Goal: Task Accomplishment & Management: Complete application form

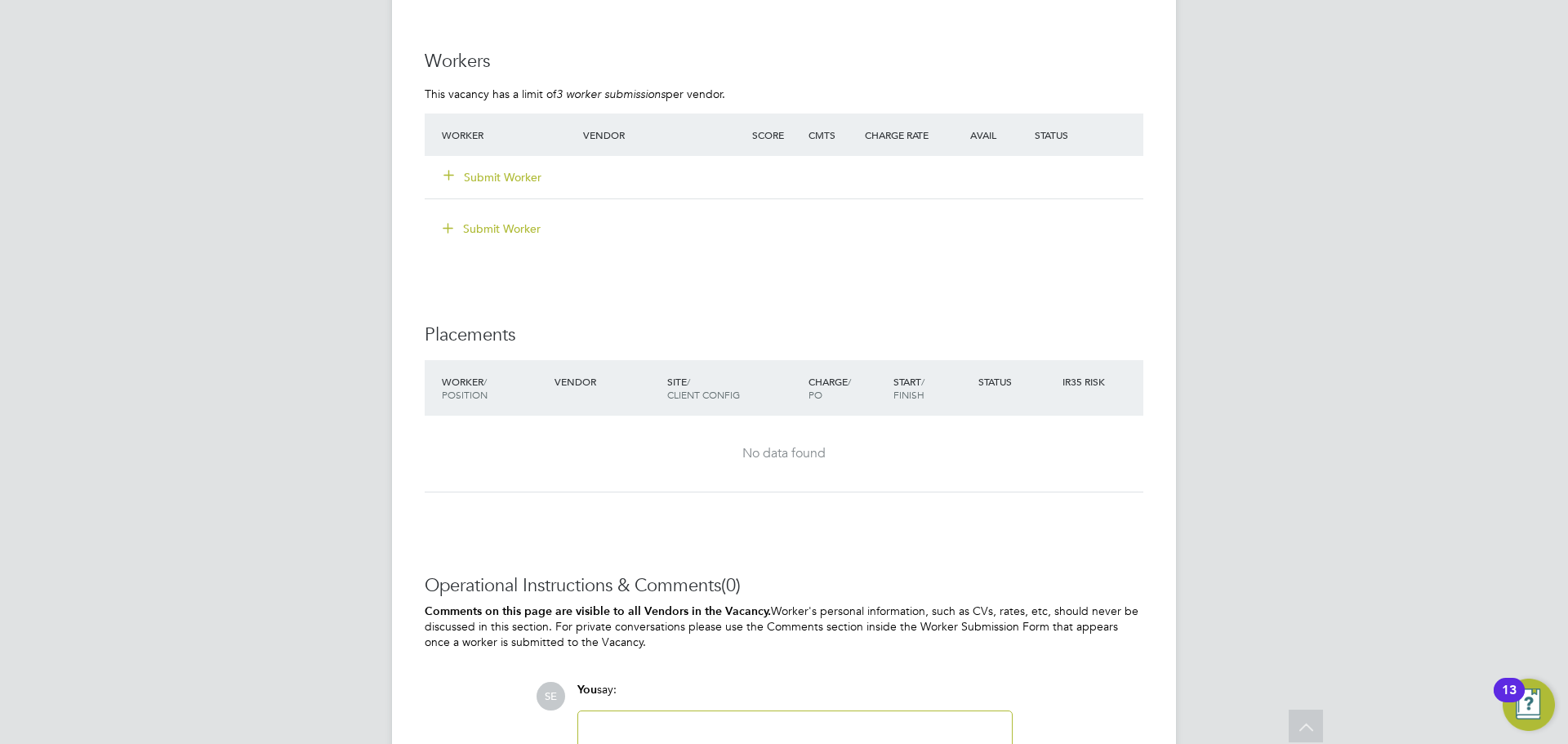
scroll to position [2509, 0]
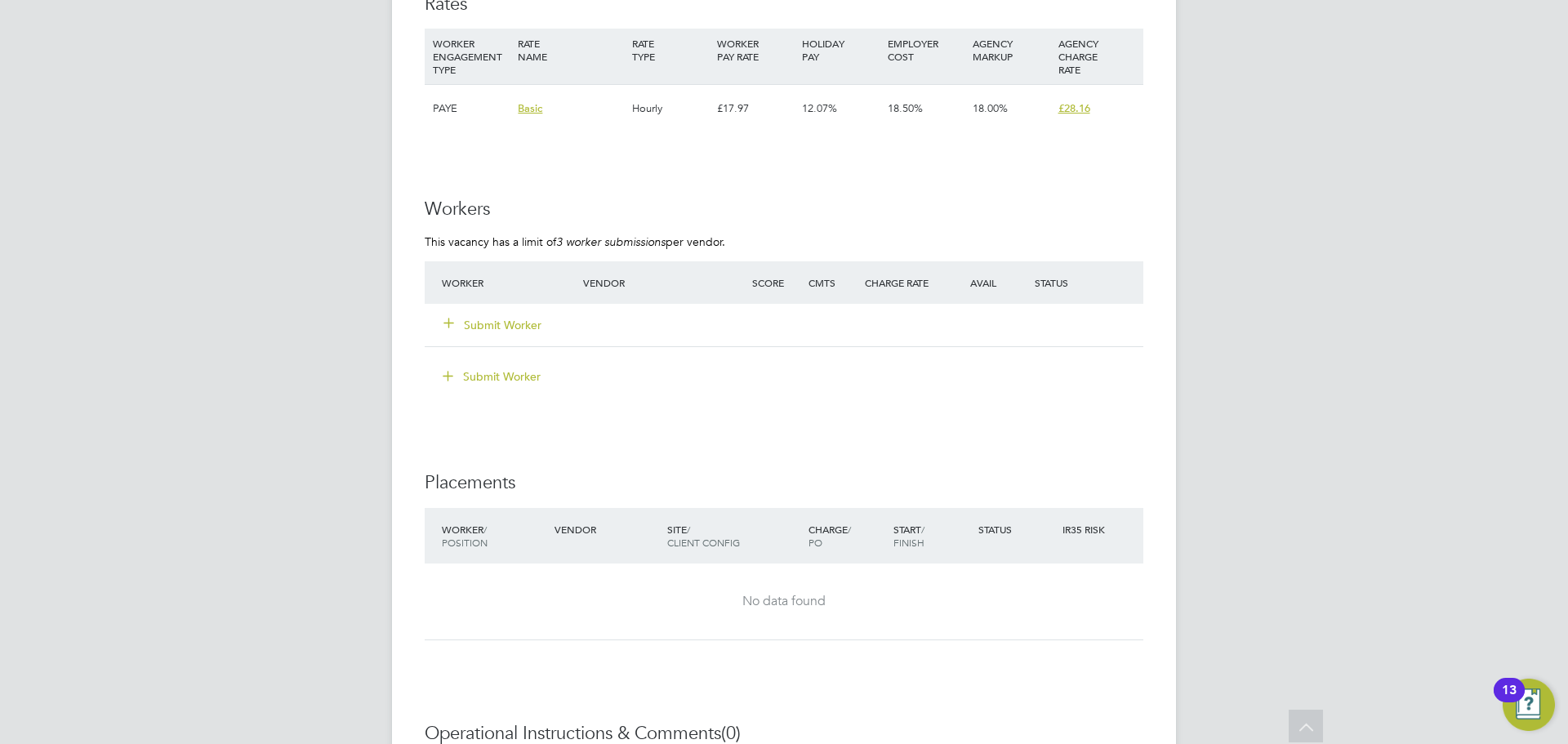
click at [487, 312] on div "Submit Worker" at bounding box center [522, 325] width 169 height 29
click at [488, 321] on button "Submit Worker" at bounding box center [494, 325] width 98 height 16
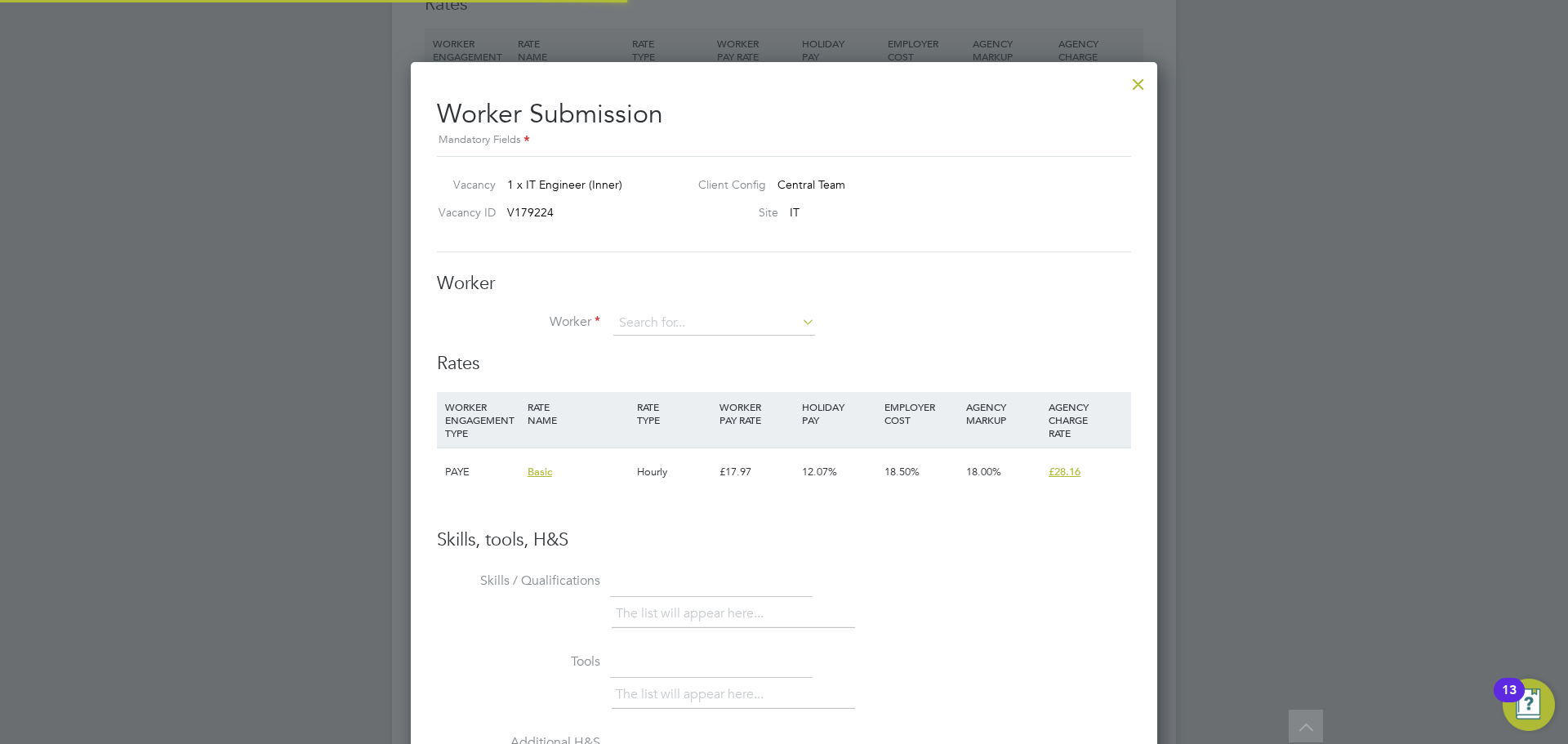
scroll to position [48, 111]
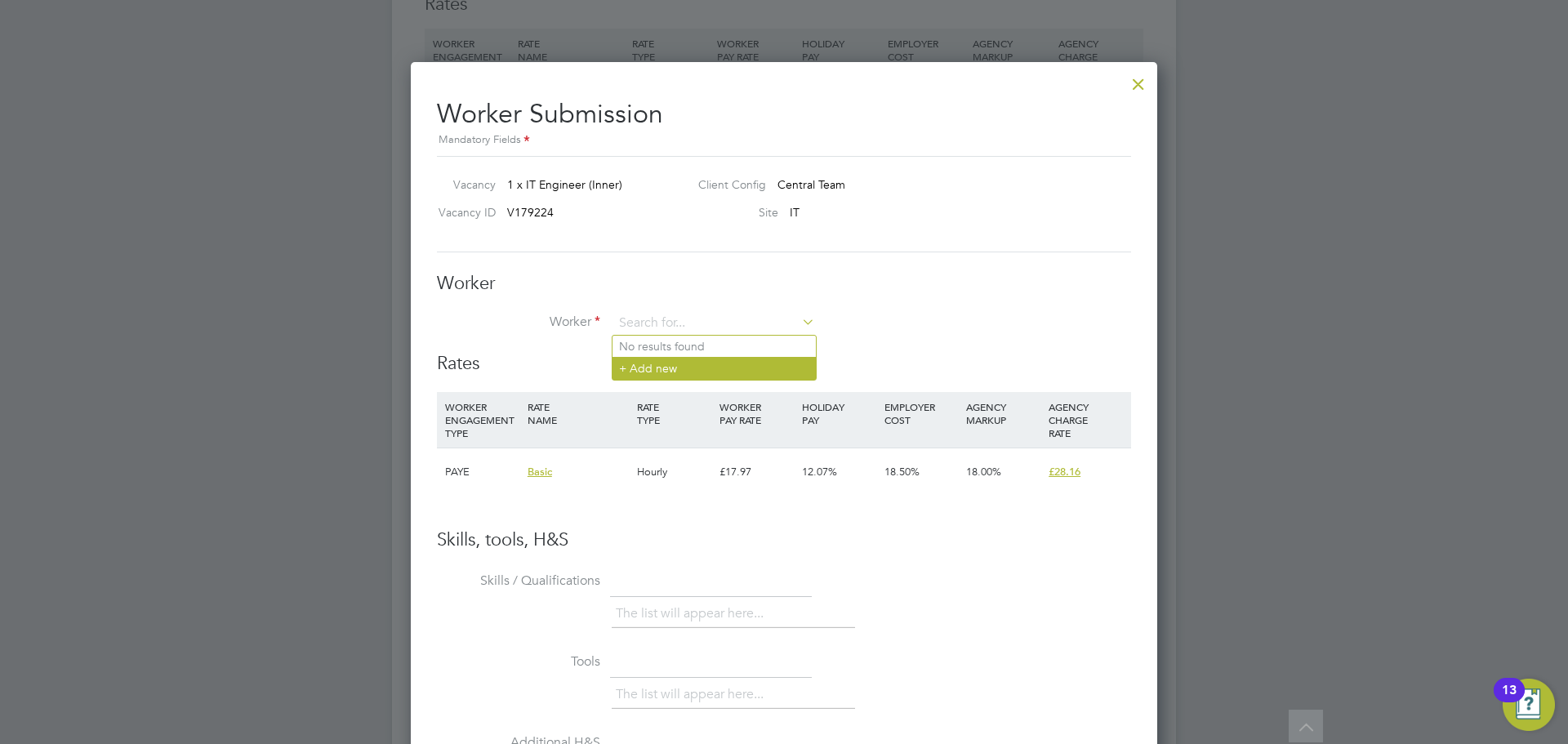
click at [684, 370] on li "+ Add new" at bounding box center [714, 367] width 203 height 22
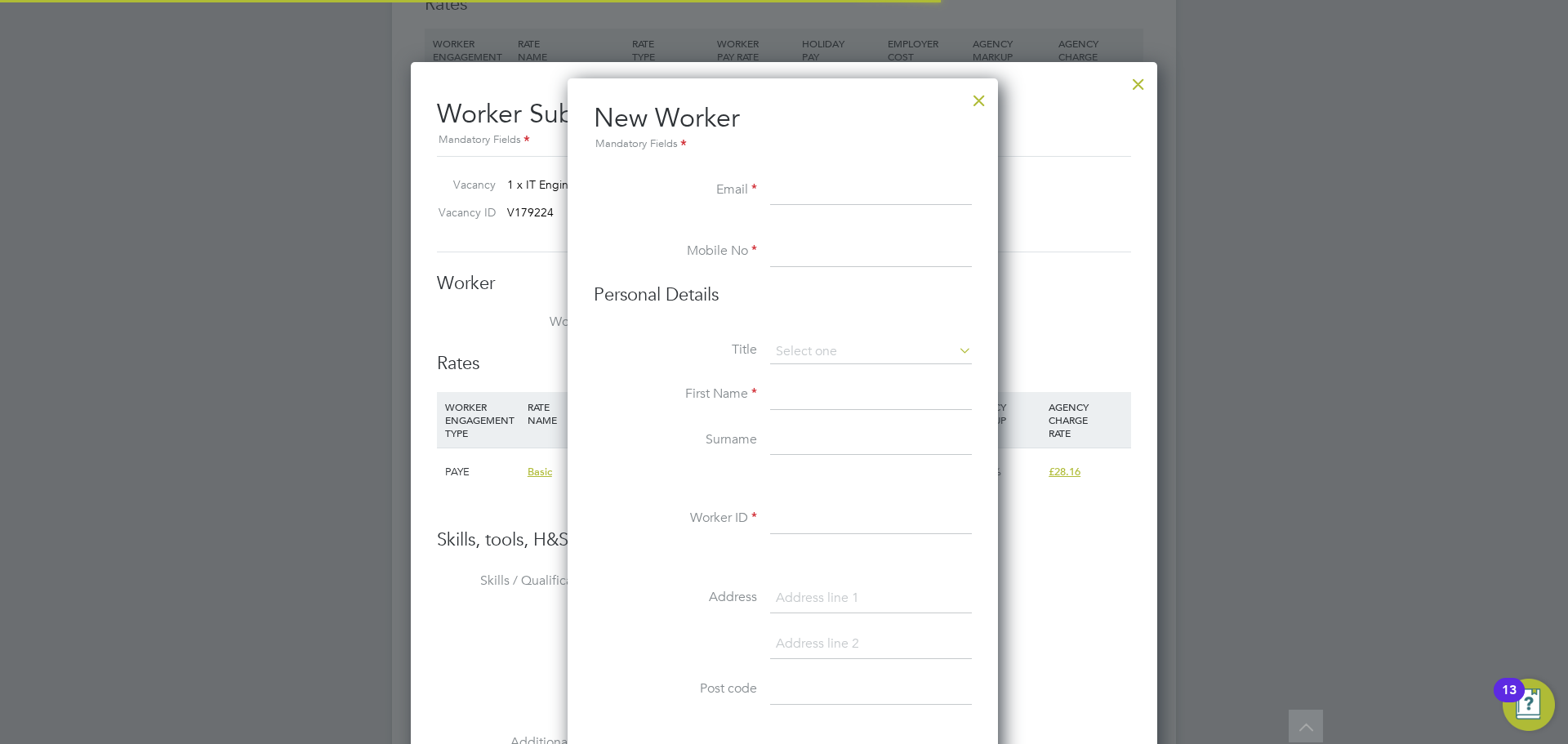
scroll to position [1391, 433]
paste input "solomon.bello1@gmail.com"
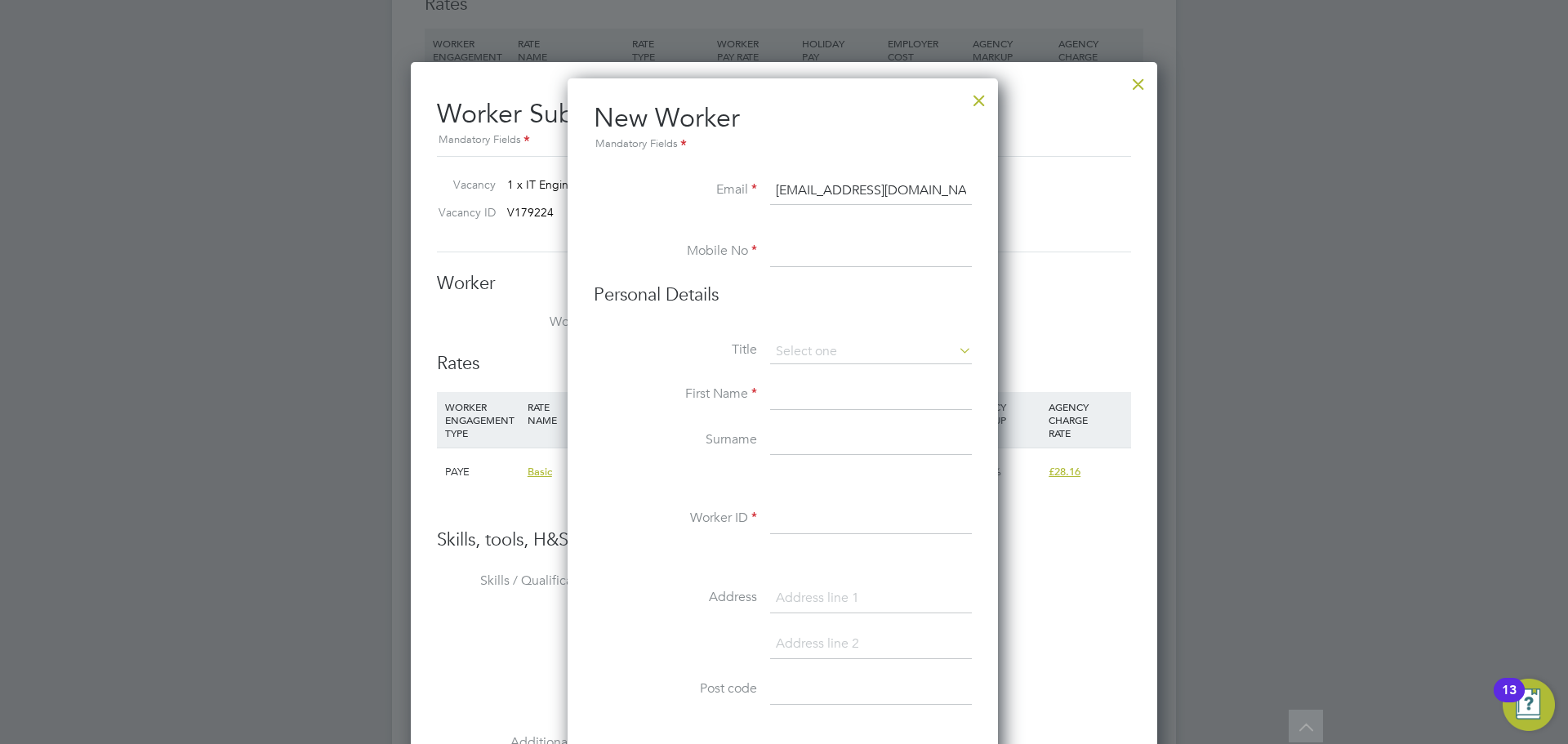
type input "solomon.bello1@gmail.com"
click at [840, 270] on li "Mobile No" at bounding box center [783, 261] width 379 height 45
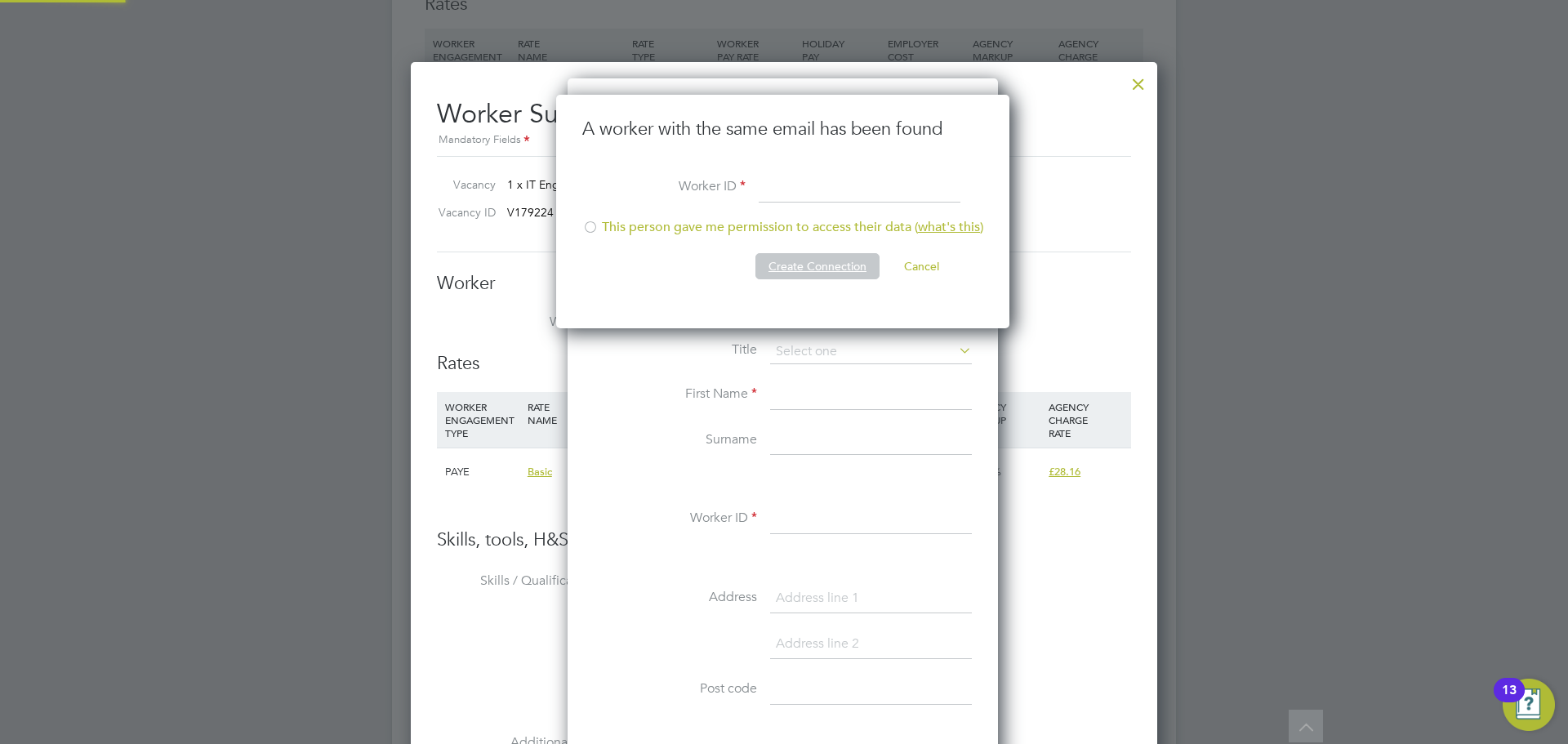
click at [839, 266] on button "Create Connection" at bounding box center [818, 266] width 125 height 26
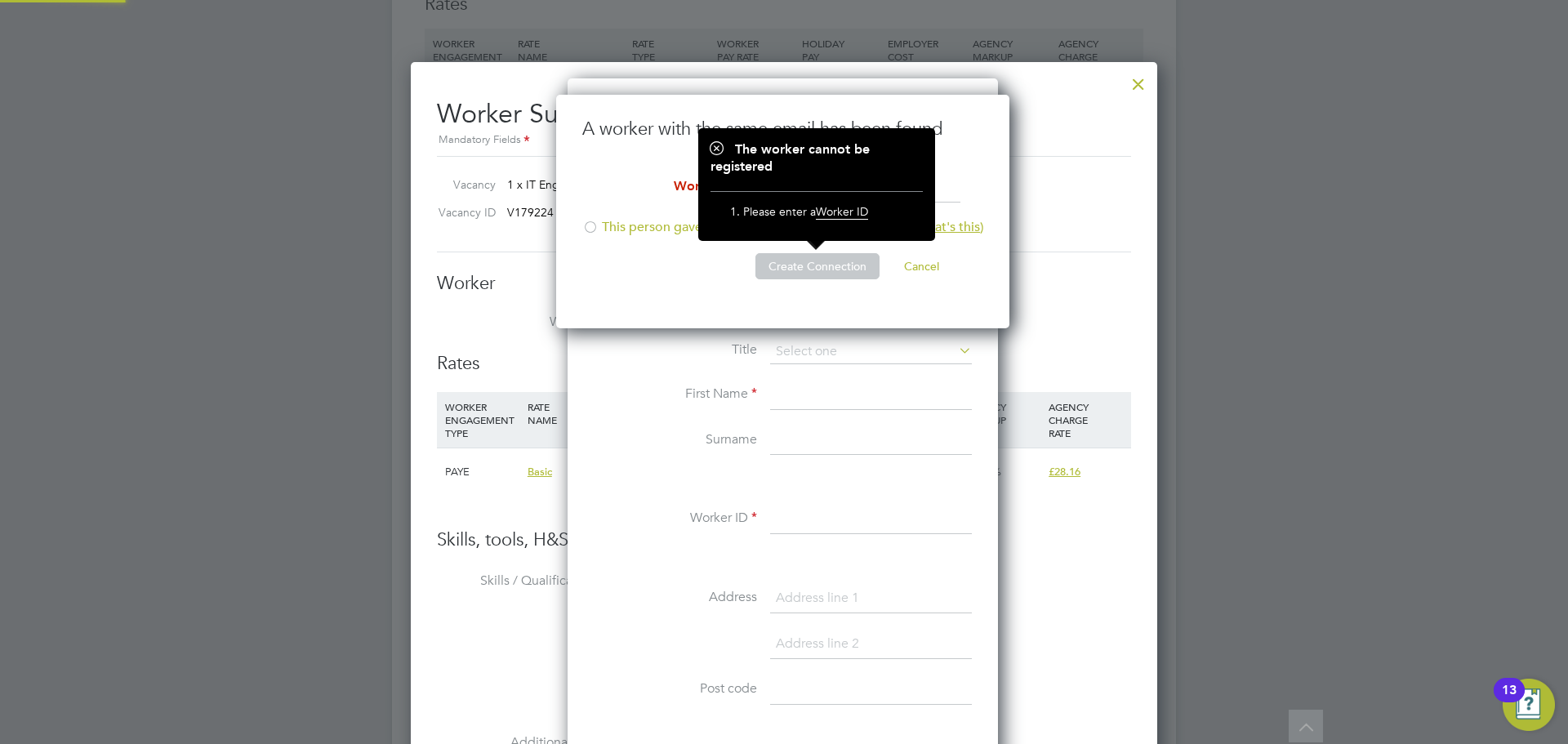
scroll to position [234, 456]
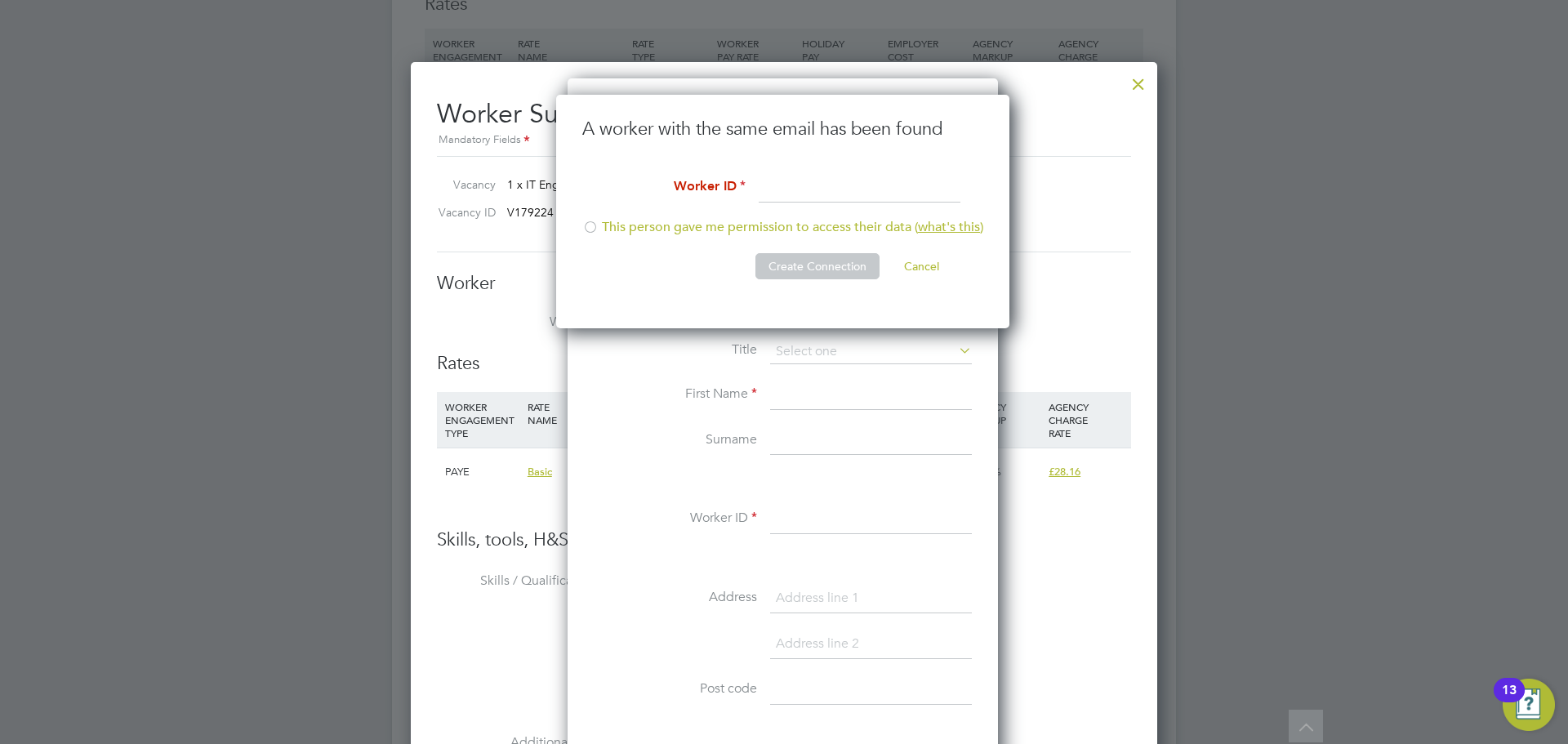
drag, startPoint x: 770, startPoint y: 193, endPoint x: 838, endPoint y: 188, distance: 68.2
click at [770, 193] on input at bounding box center [860, 188] width 202 height 29
click at [602, 223] on li "This person gave me permission to access their data ( what's this )" at bounding box center [783, 235] width 401 height 33
click at [794, 170] on li "A worker with the same email has been found" at bounding box center [783, 146] width 401 height 57
click at [801, 177] on input at bounding box center [860, 188] width 202 height 29
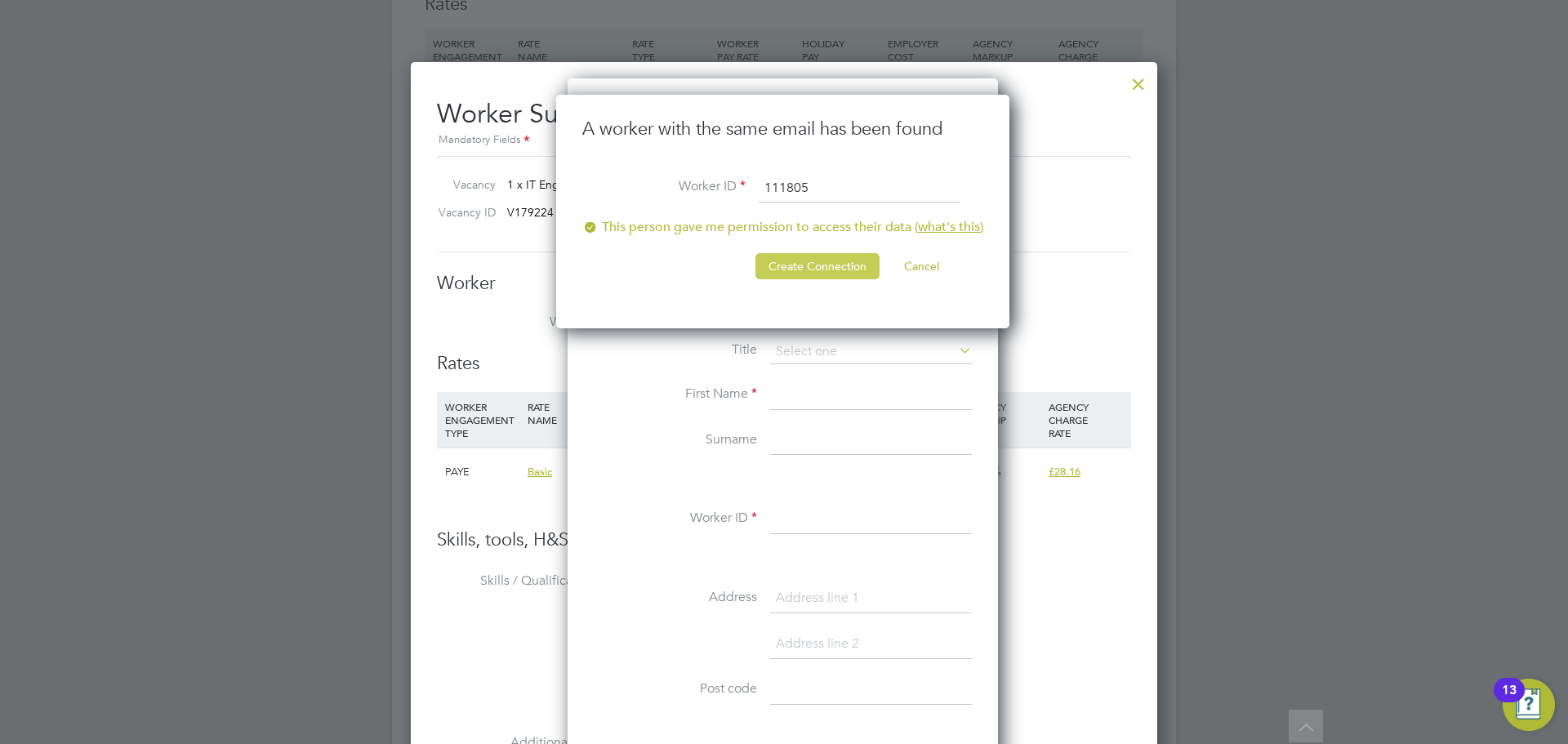
type input "111805"
click at [808, 267] on button "Create Connection" at bounding box center [818, 266] width 125 height 26
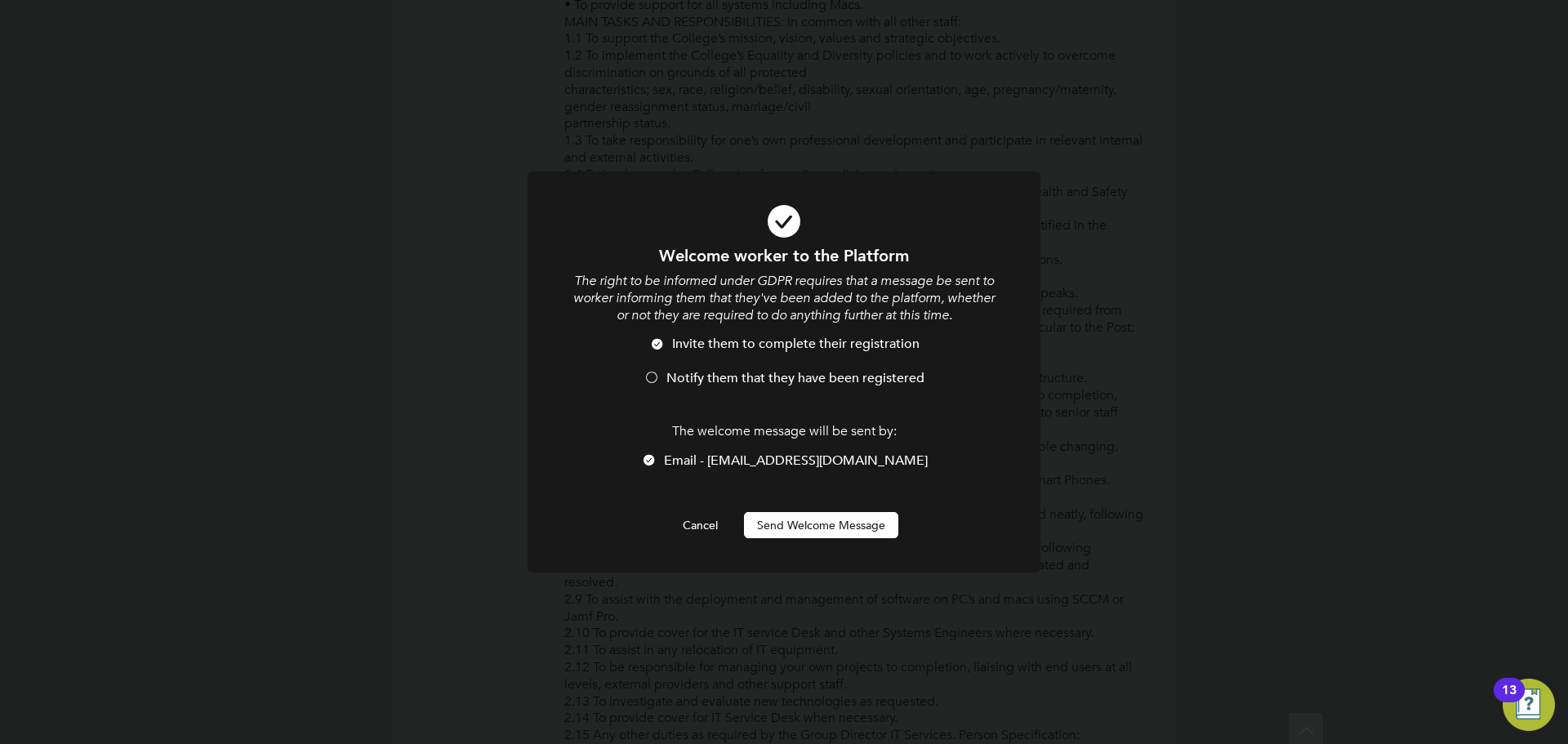
scroll to position [0, 0]
click at [661, 387] on li "Notify them that they have been registered" at bounding box center [784, 386] width 425 height 33
click at [791, 514] on button "Send Welcome Message" at bounding box center [821, 525] width 155 height 26
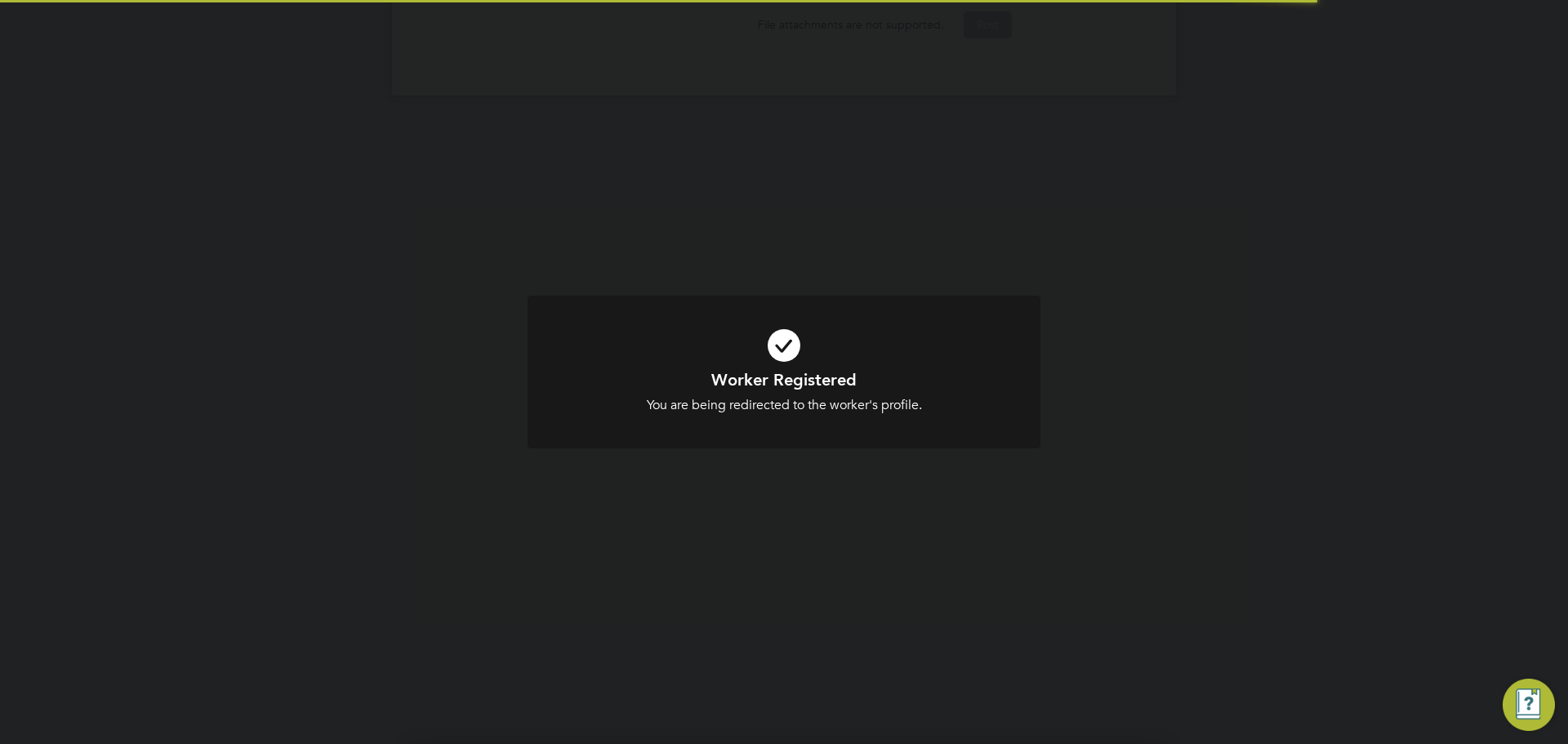
scroll to position [2509, 0]
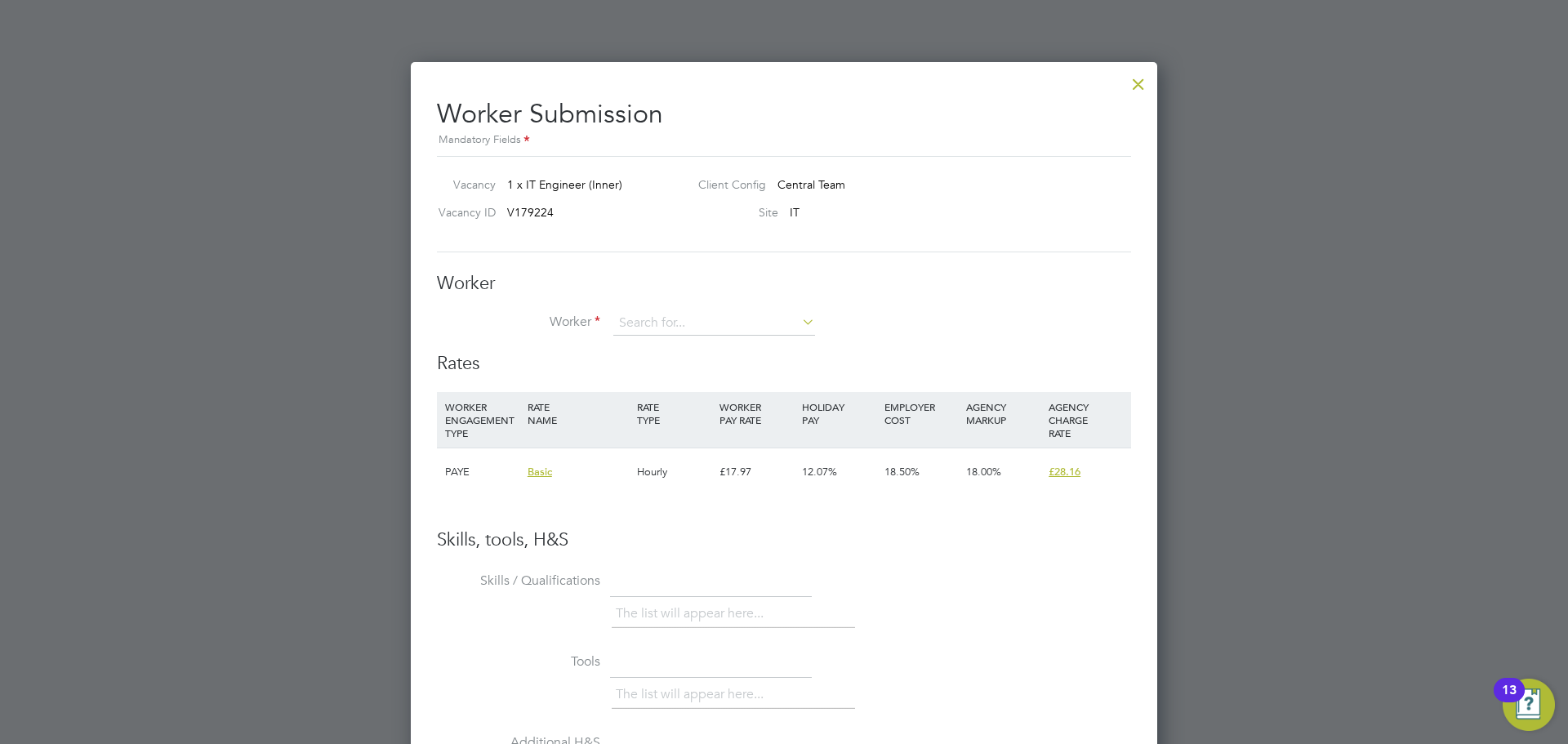
click at [669, 315] on input at bounding box center [715, 324] width 202 height 25
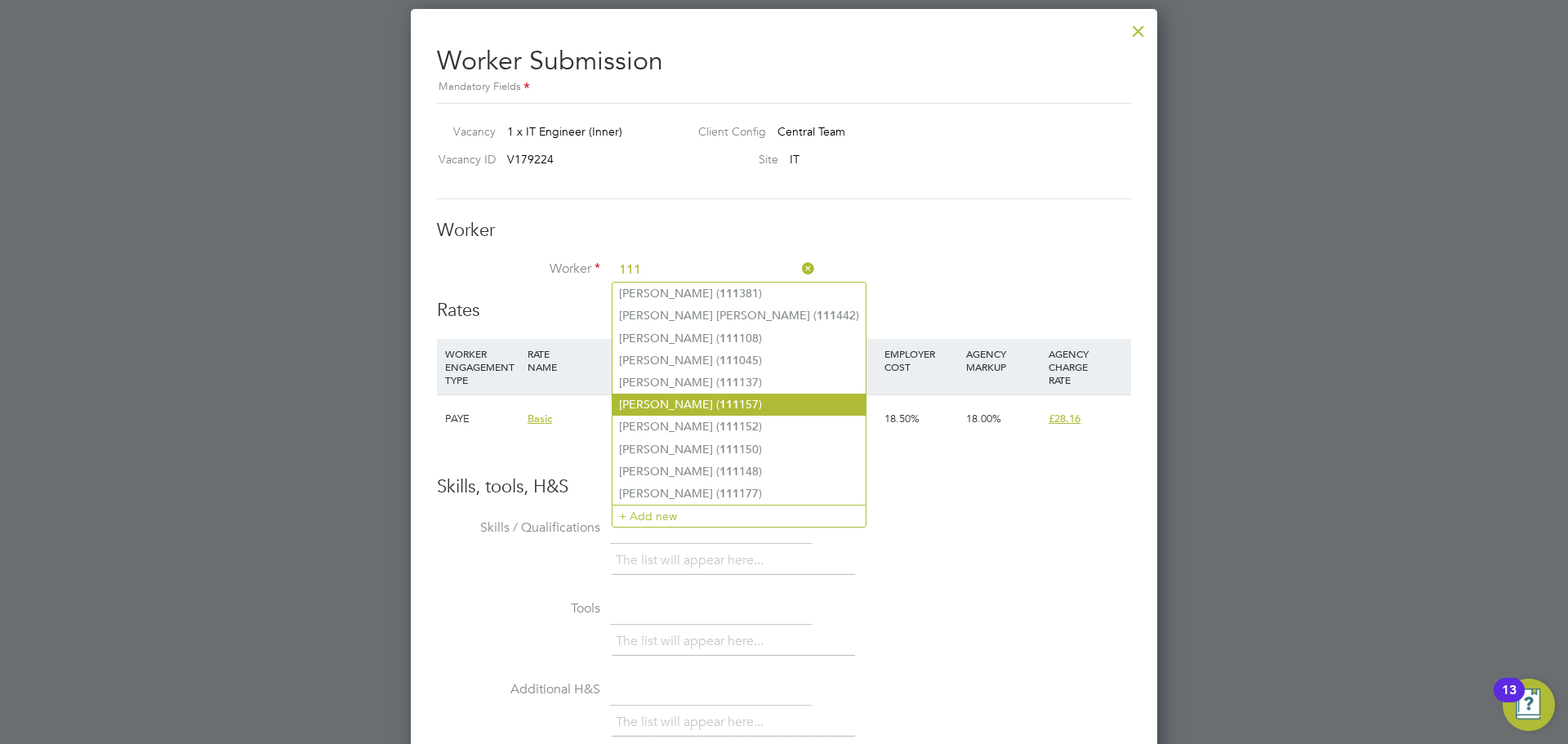
scroll to position [2590, 0]
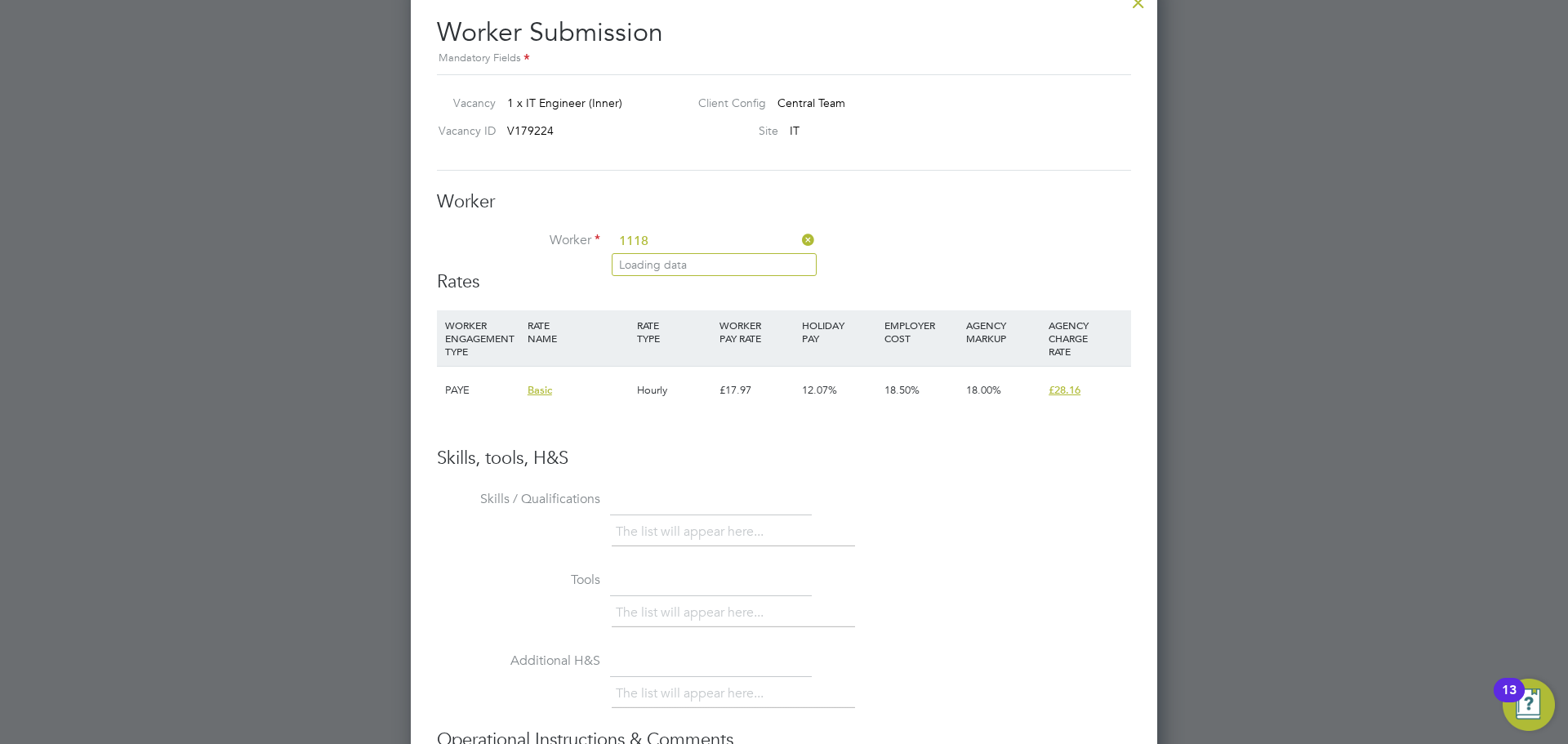
type input "1118"
click at [734, 243] on input at bounding box center [715, 242] width 202 height 25
click at [657, 240] on input at bounding box center [715, 242] width 202 height 25
type input "1"
click at [682, 260] on li "Solo mon Bello (111805)" at bounding box center [716, 264] width 207 height 22
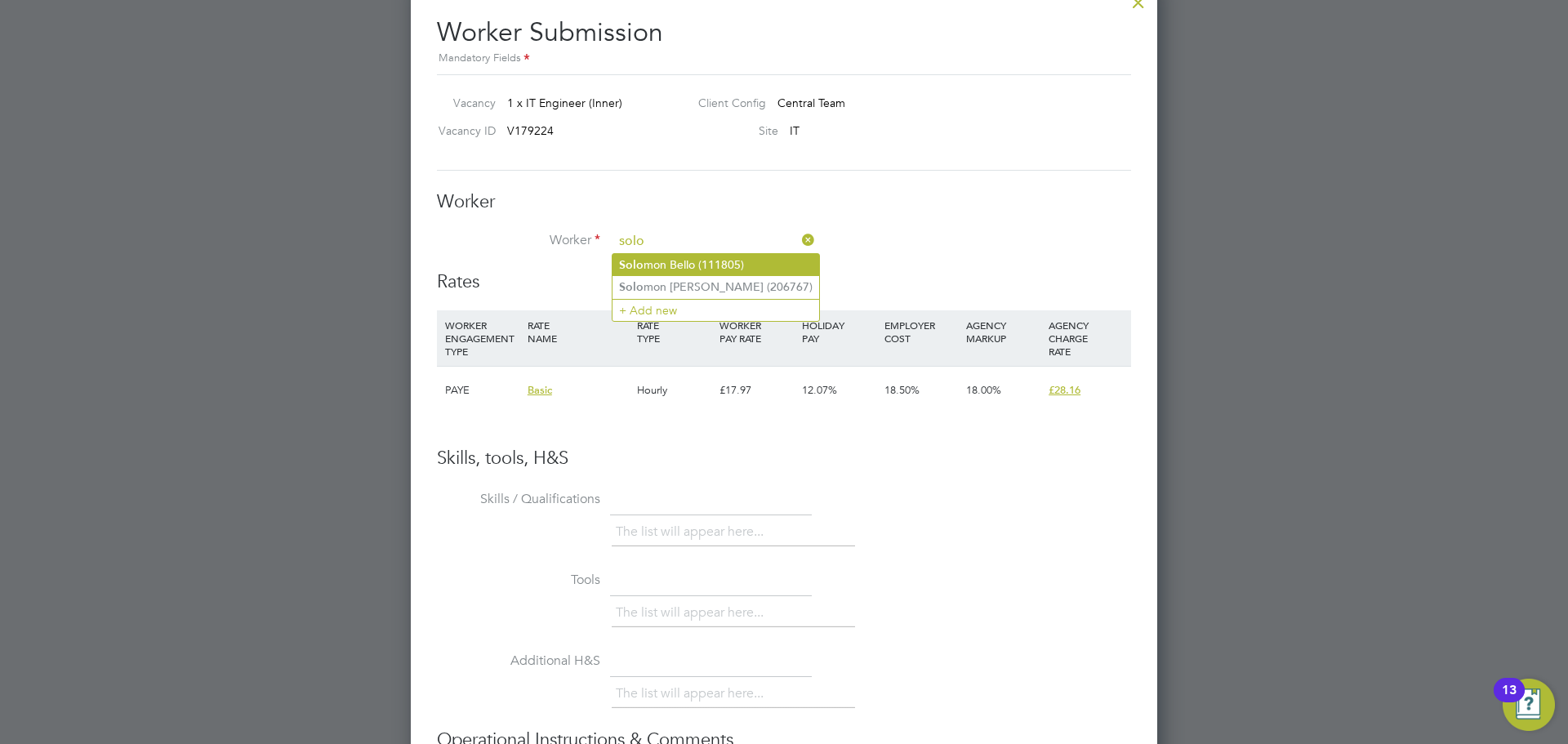
type input "Solomon Bello (111805)"
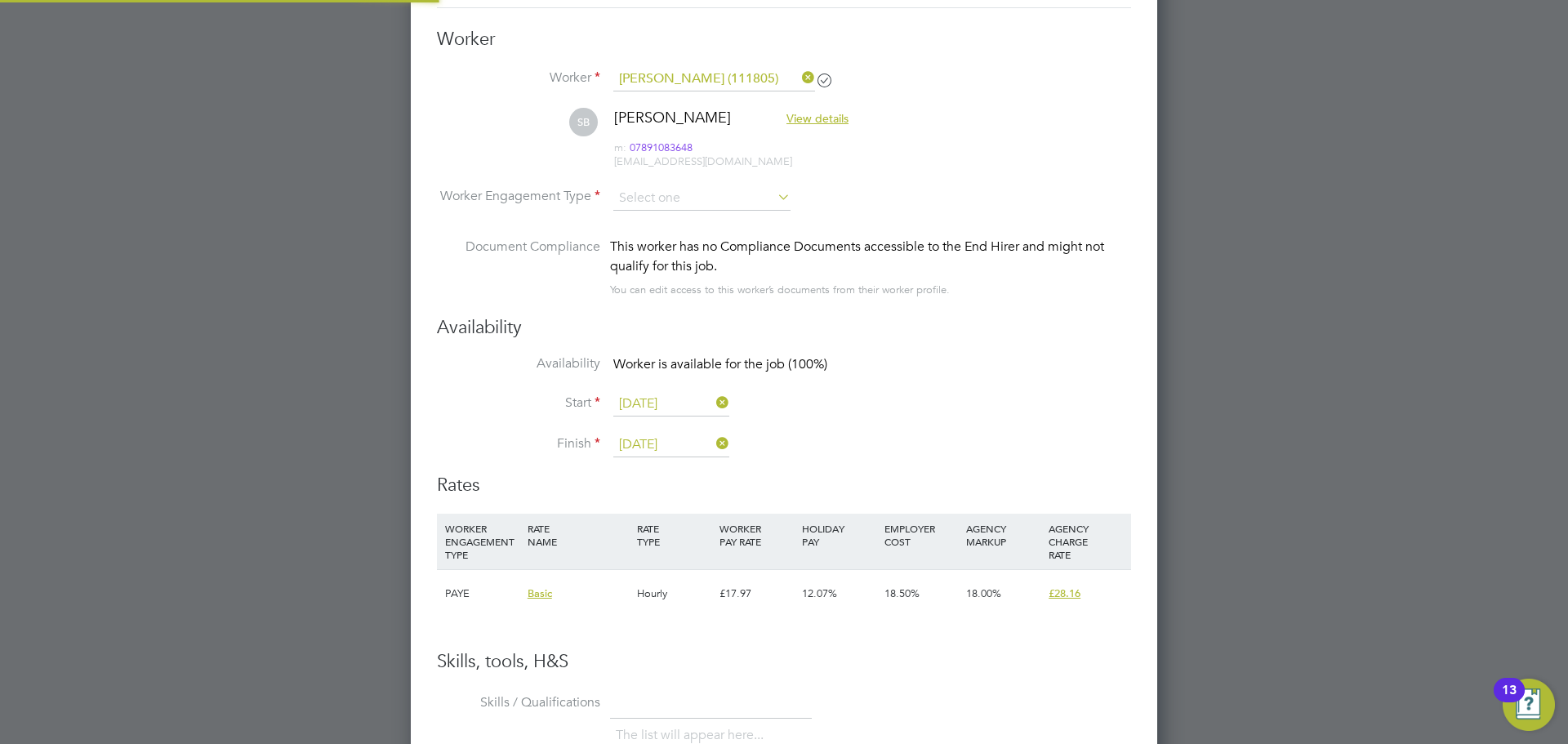
scroll to position [2754, 0]
click at [649, 193] on input at bounding box center [702, 197] width 177 height 25
click at [659, 235] on li "PAYE" at bounding box center [701, 241] width 178 height 21
type input "PAYE"
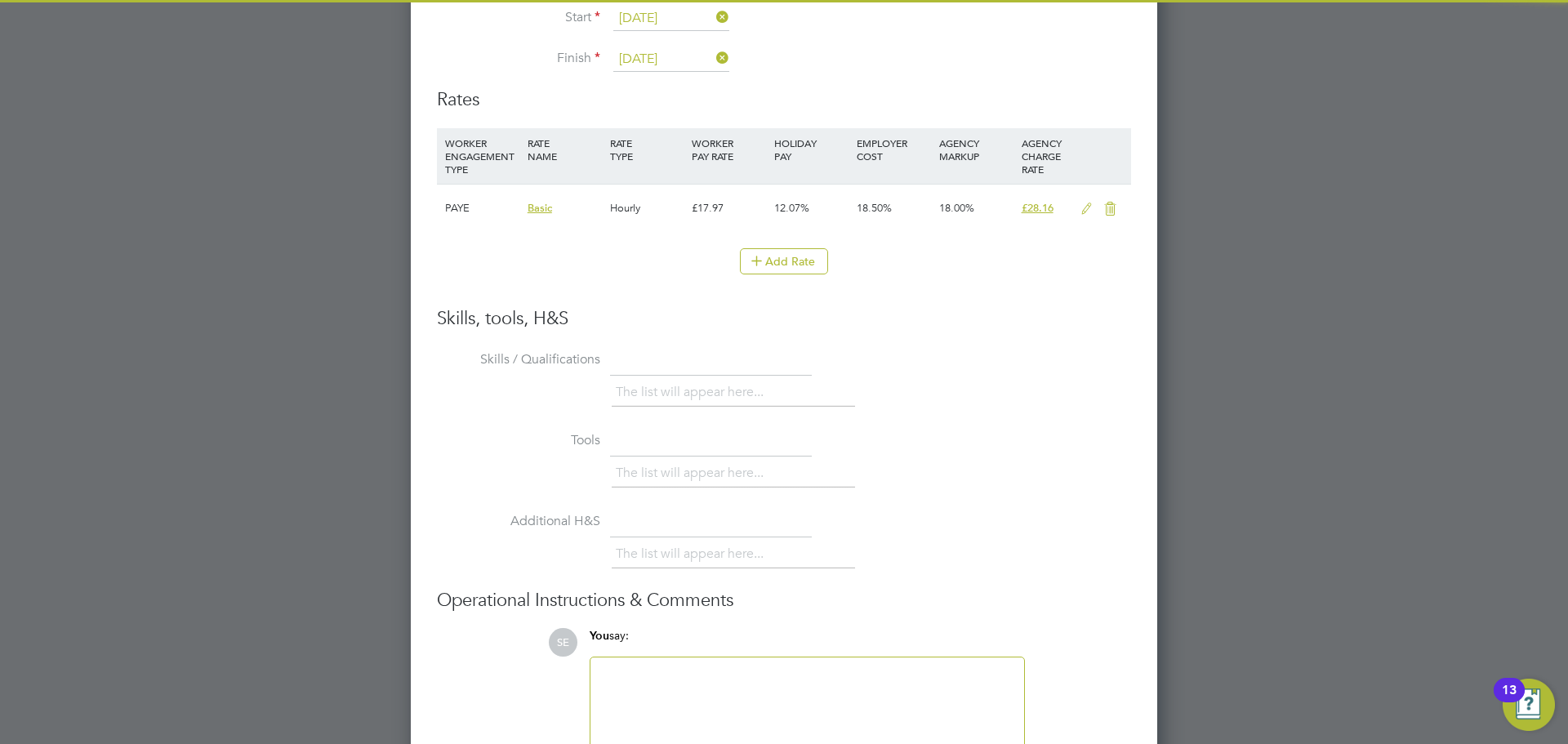
scroll to position [3226, 0]
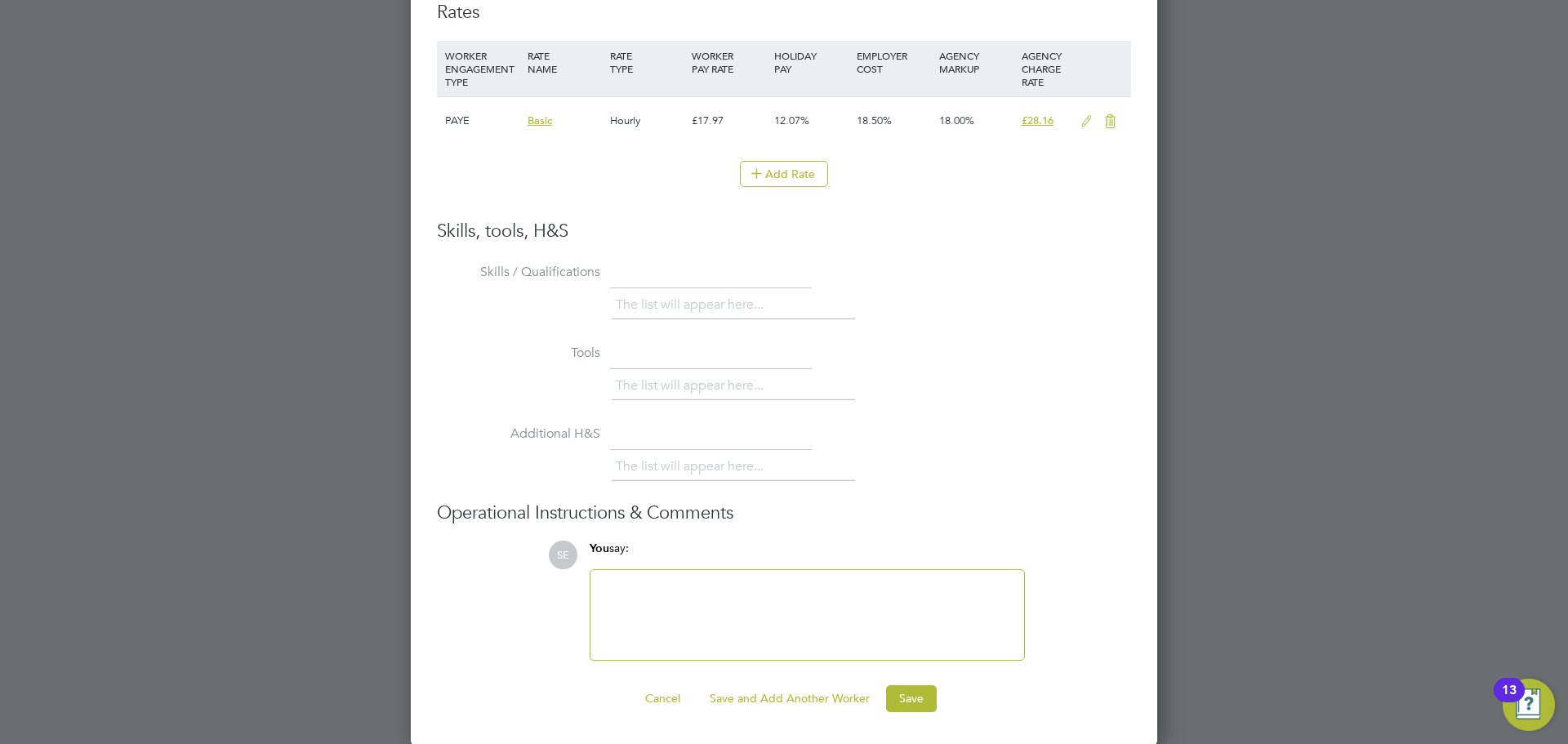
click at [920, 712] on div "Worker Submission Mandatory Fields Vacancy 1 x IT Engineer (Inner) Client Confi…" at bounding box center [784, 44] width 747 height 1400
click at [920, 712] on button "Save" at bounding box center [912, 699] width 51 height 26
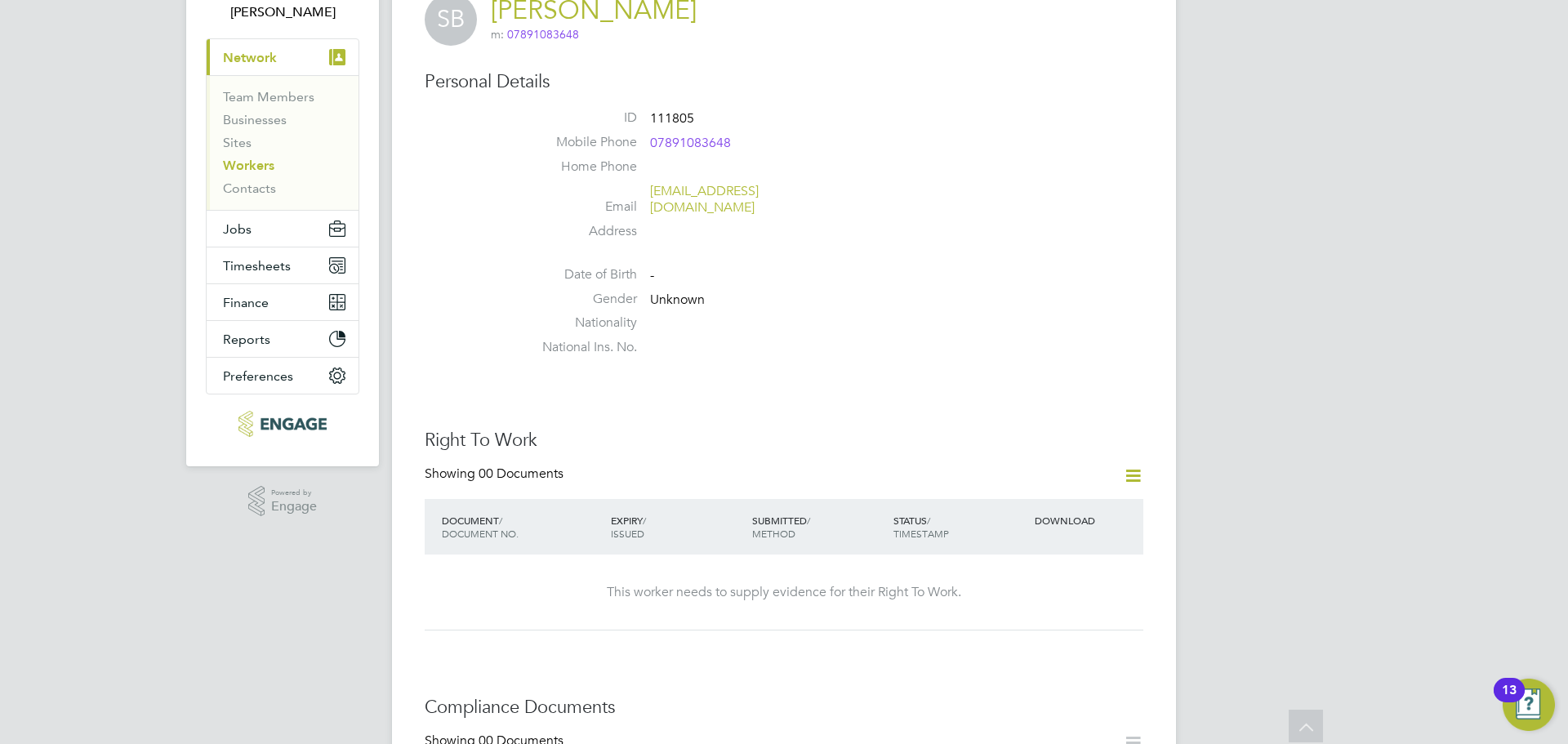
scroll to position [0, 0]
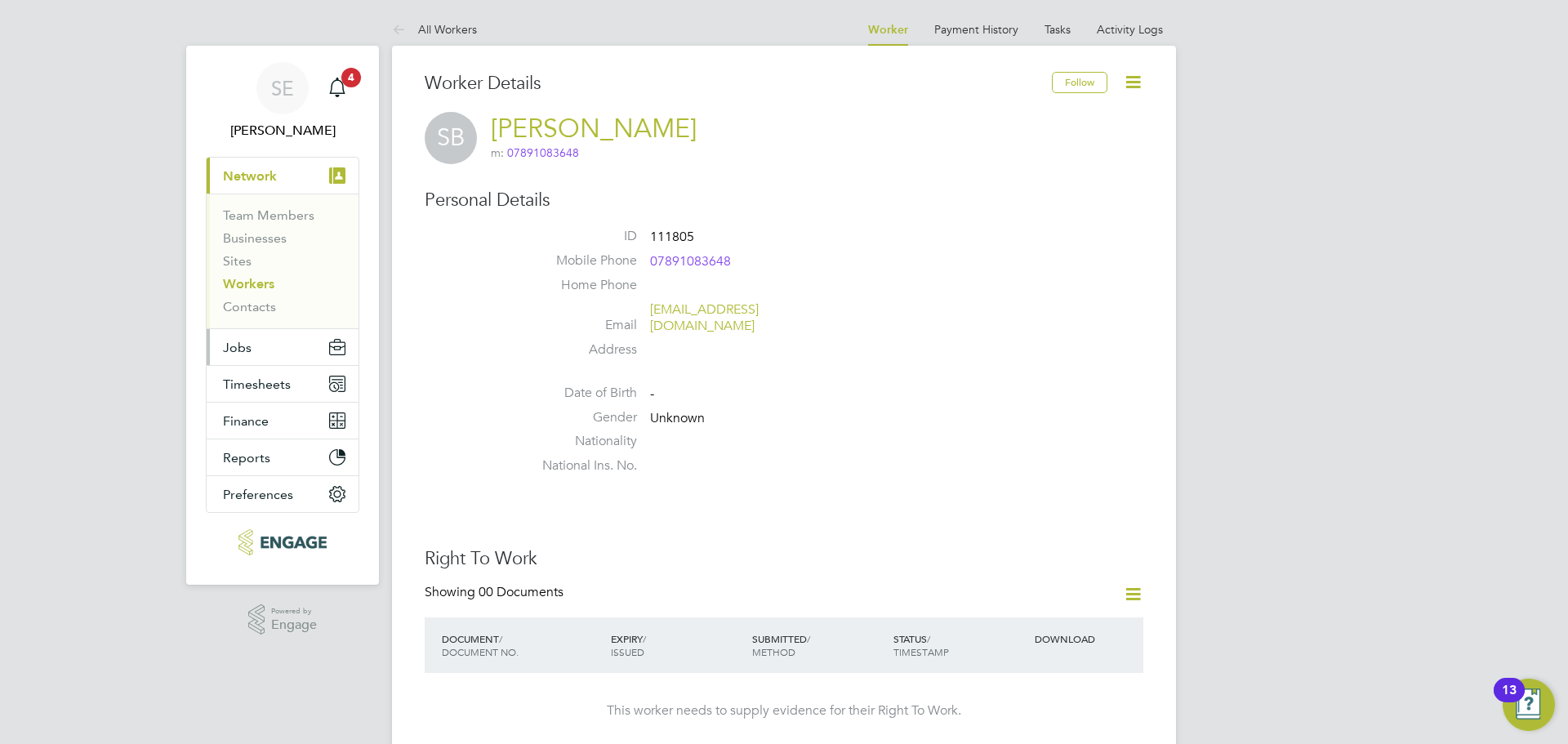
click at [245, 358] on button "Jobs" at bounding box center [282, 347] width 152 height 36
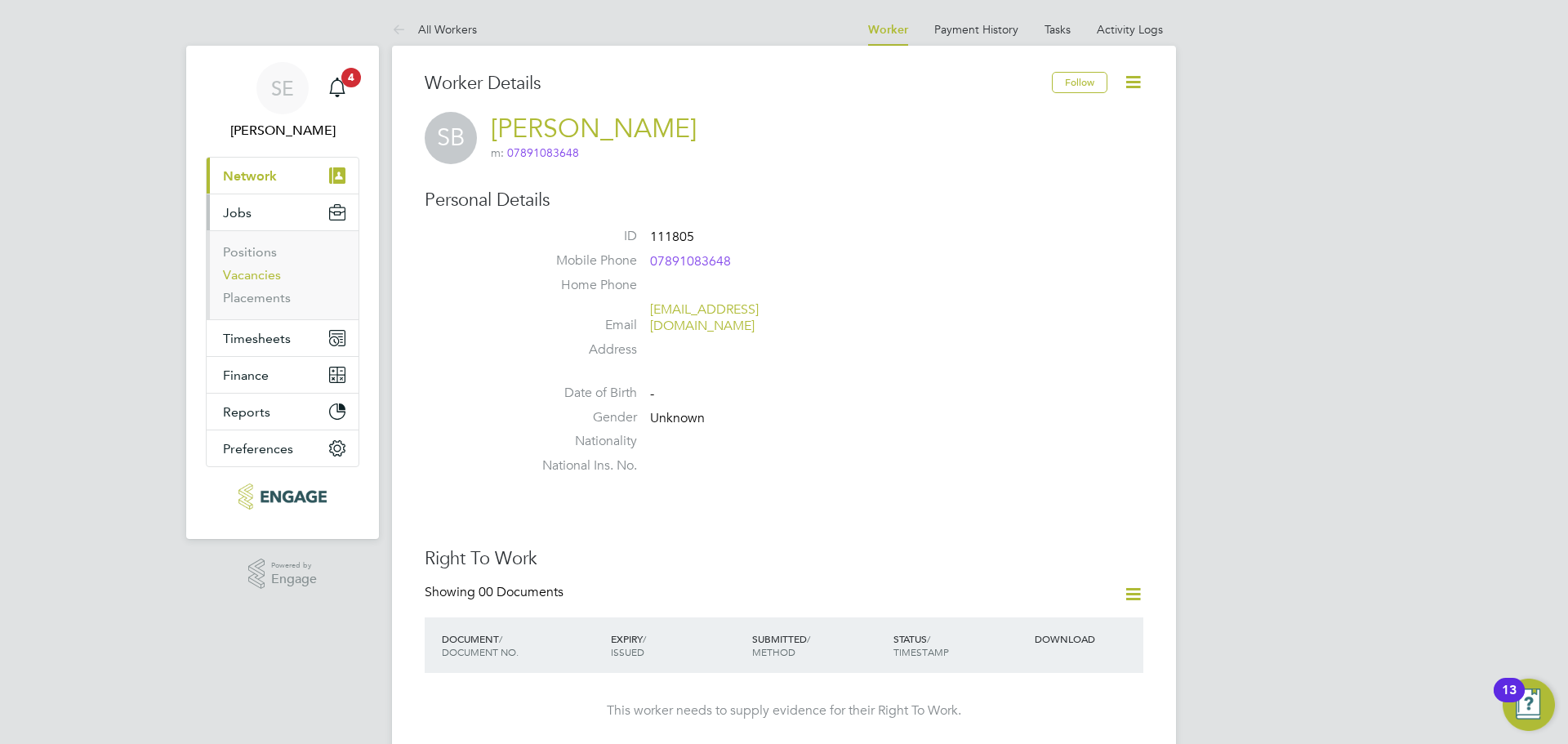
click at [239, 269] on link "Vacancies" at bounding box center [251, 275] width 58 height 15
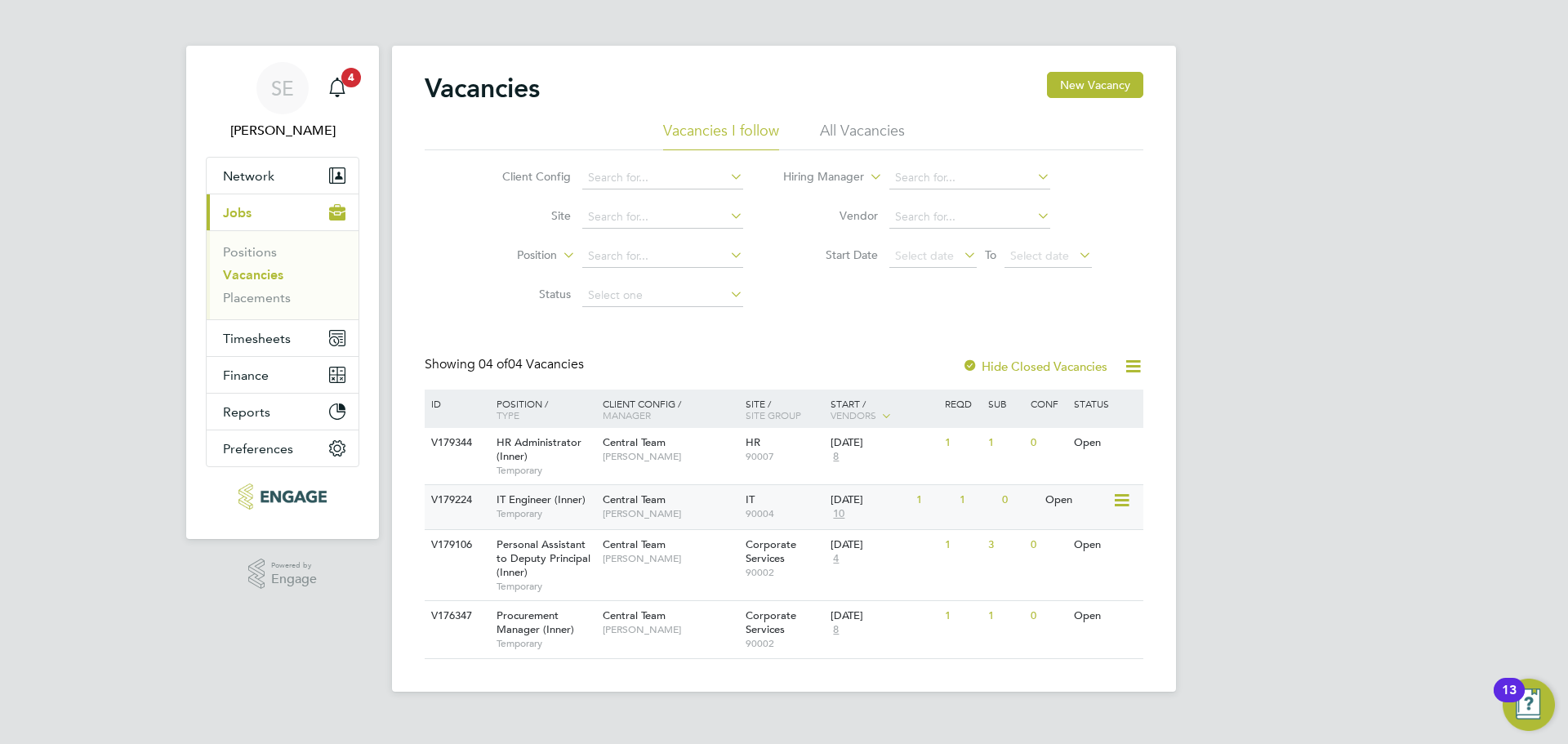
click at [708, 505] on div "Central Team Georgina Creighton" at bounding box center [669, 506] width 143 height 42
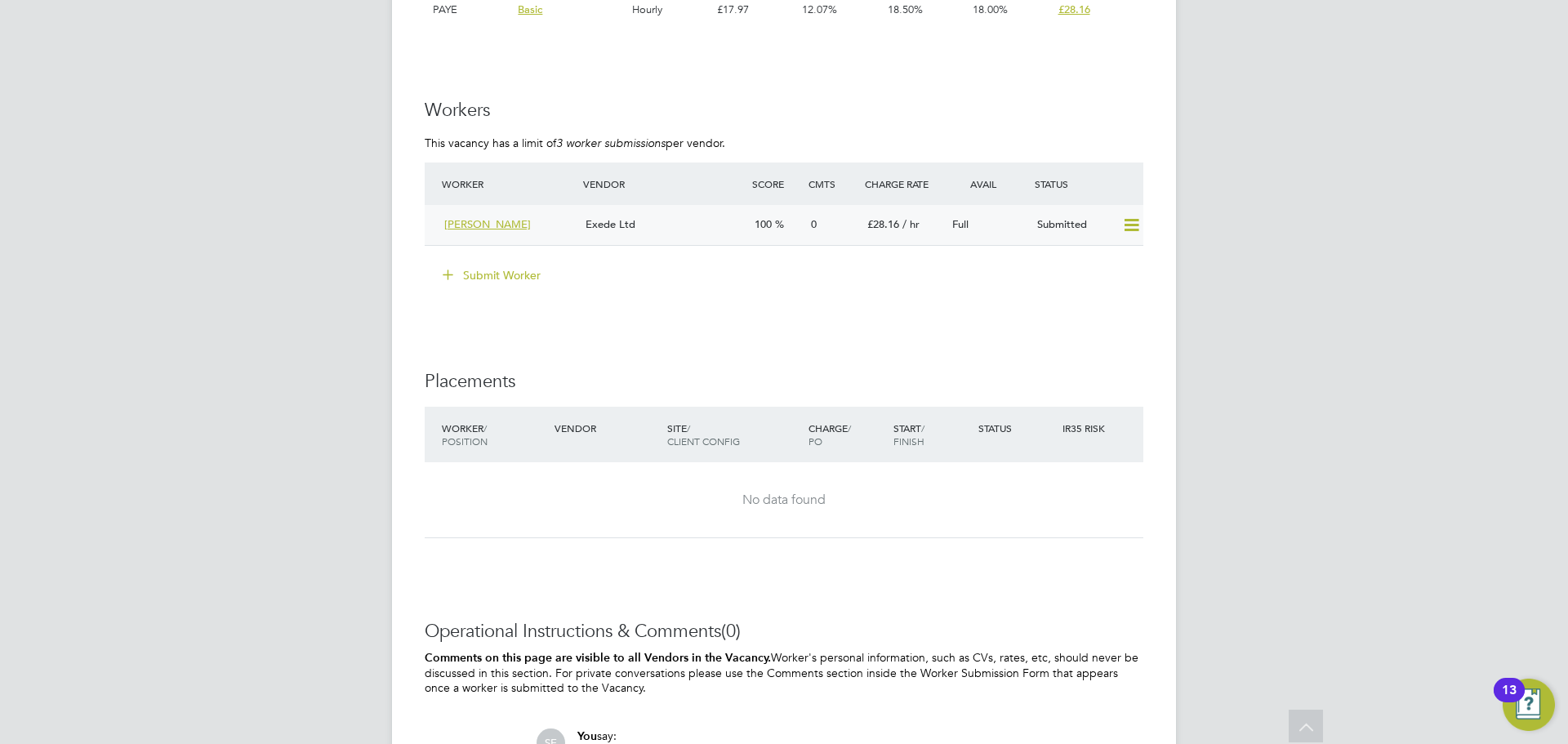
scroll to position [2451, 0]
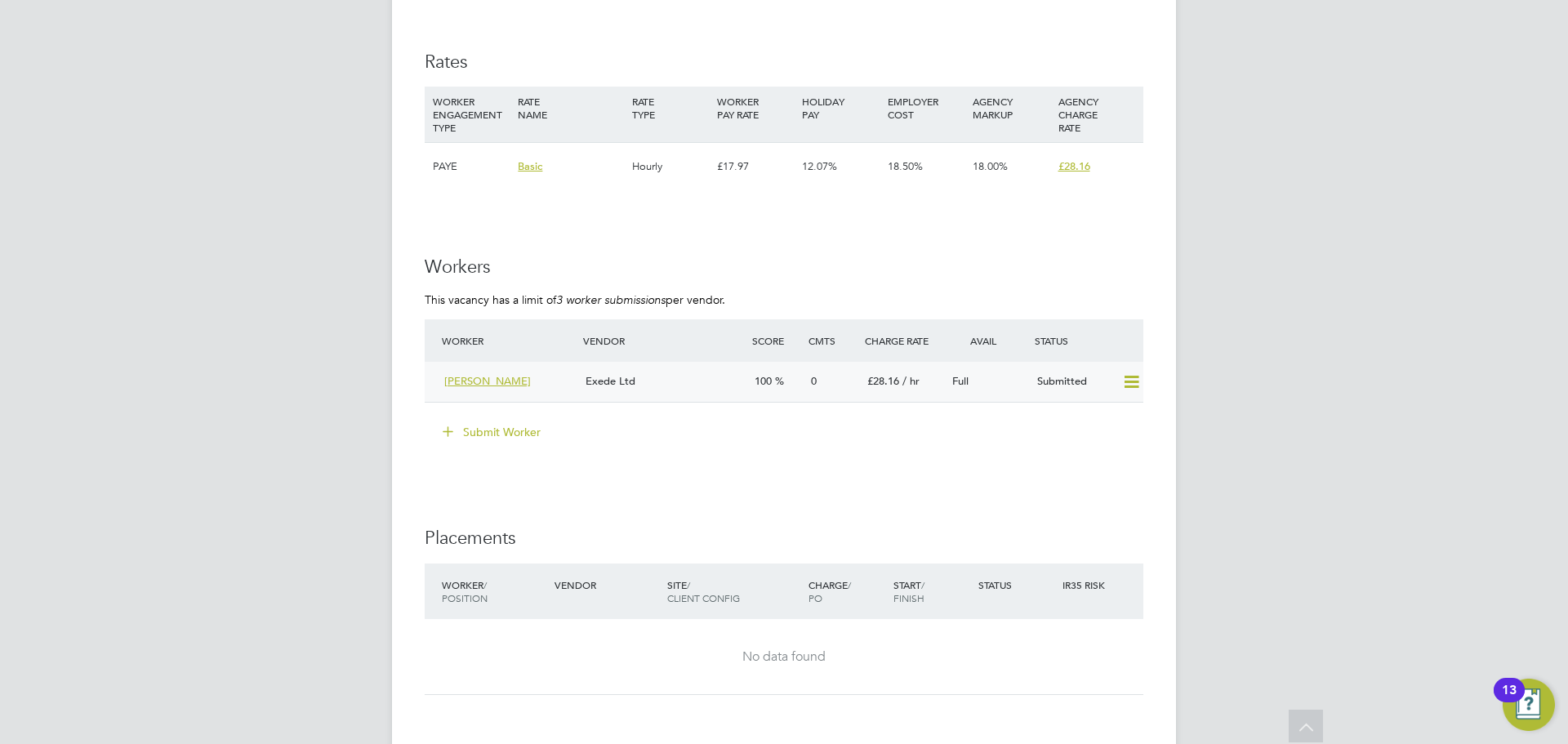
click at [706, 382] on div "Exede Ltd" at bounding box center [663, 381] width 169 height 27
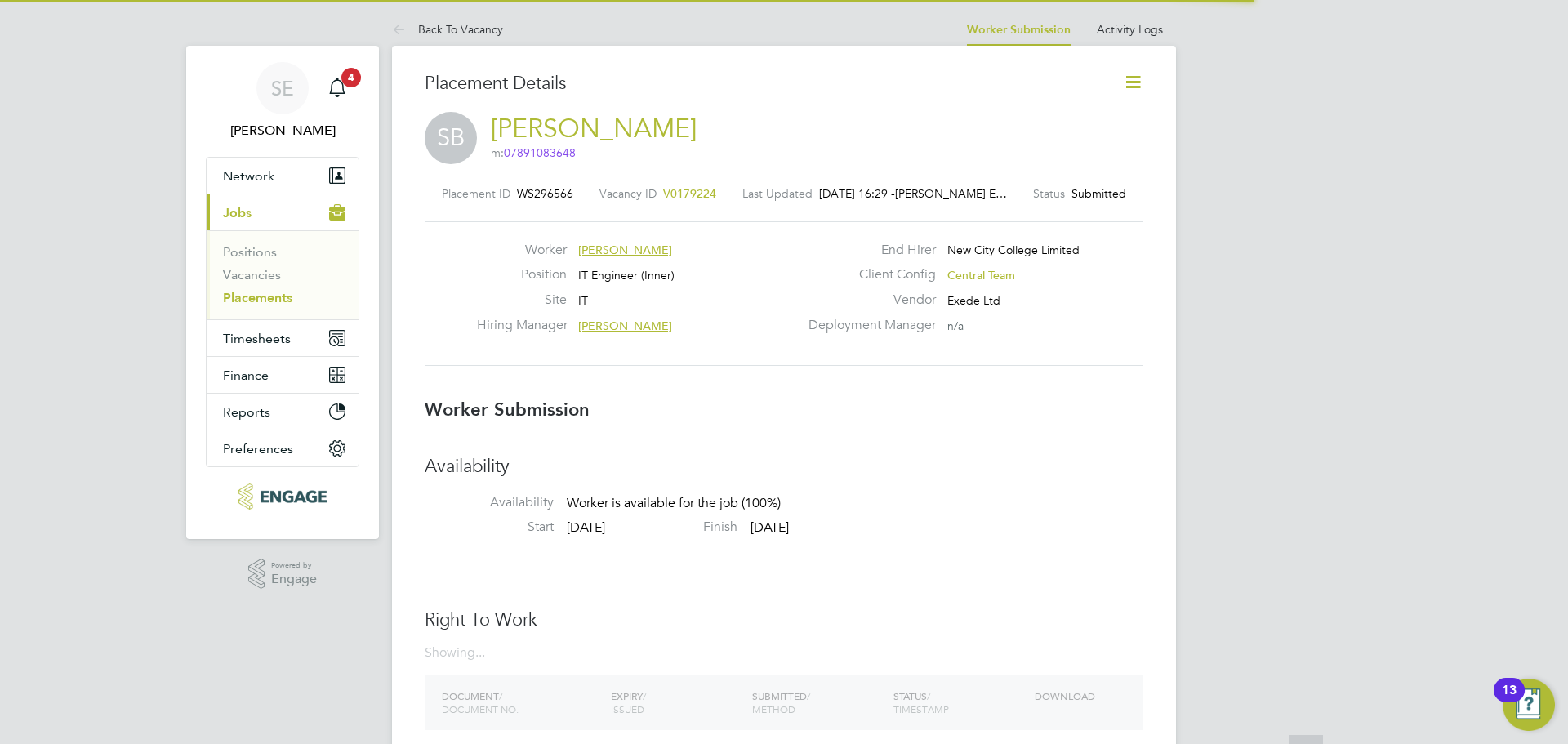
scroll to position [8, 8]
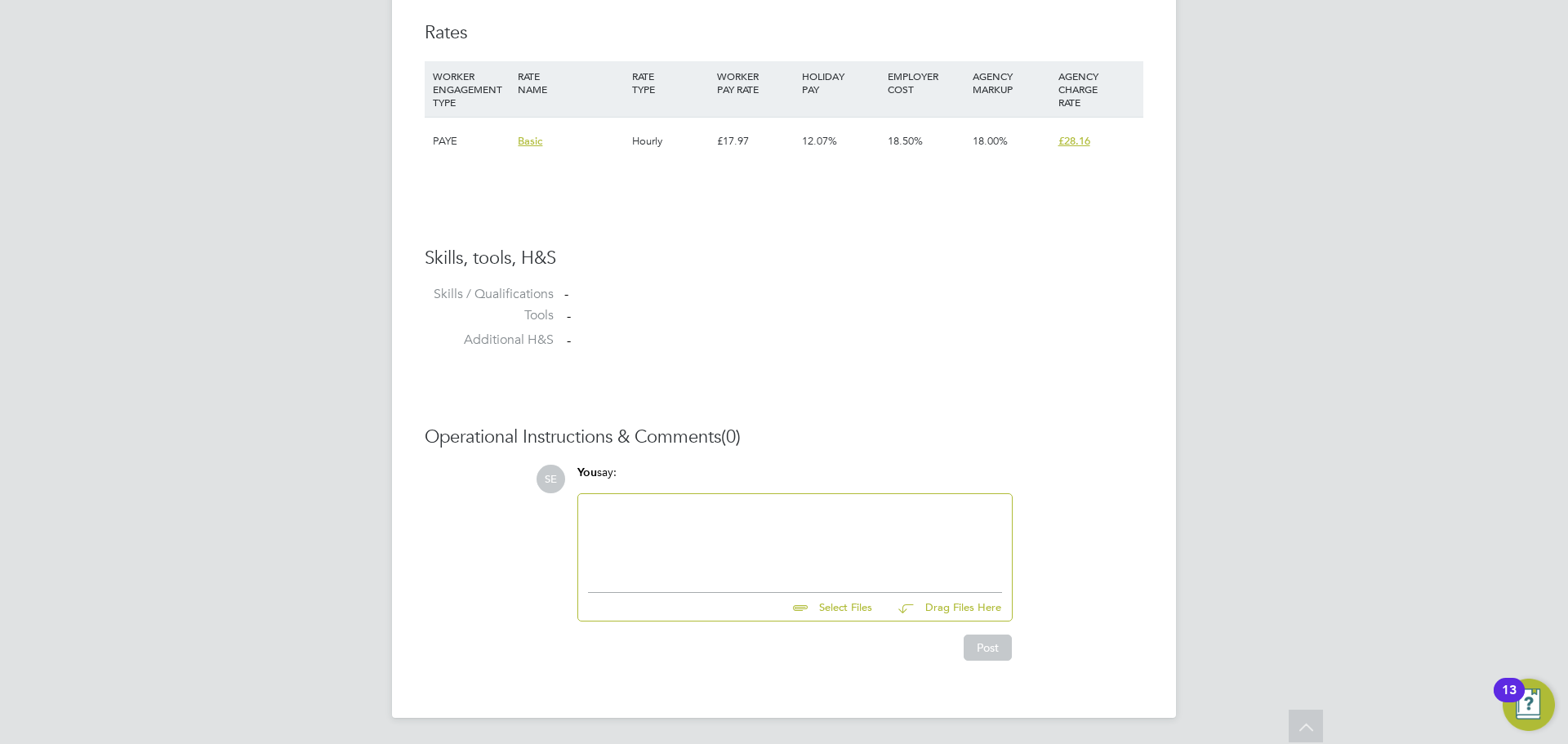
click at [634, 530] on div at bounding box center [795, 539] width 414 height 70
click at [688, 521] on div "Enhanced DBS omn the" at bounding box center [795, 526] width 414 height 15
click at [712, 520] on div "Enhanced DBS on the" at bounding box center [795, 526] width 414 height 15
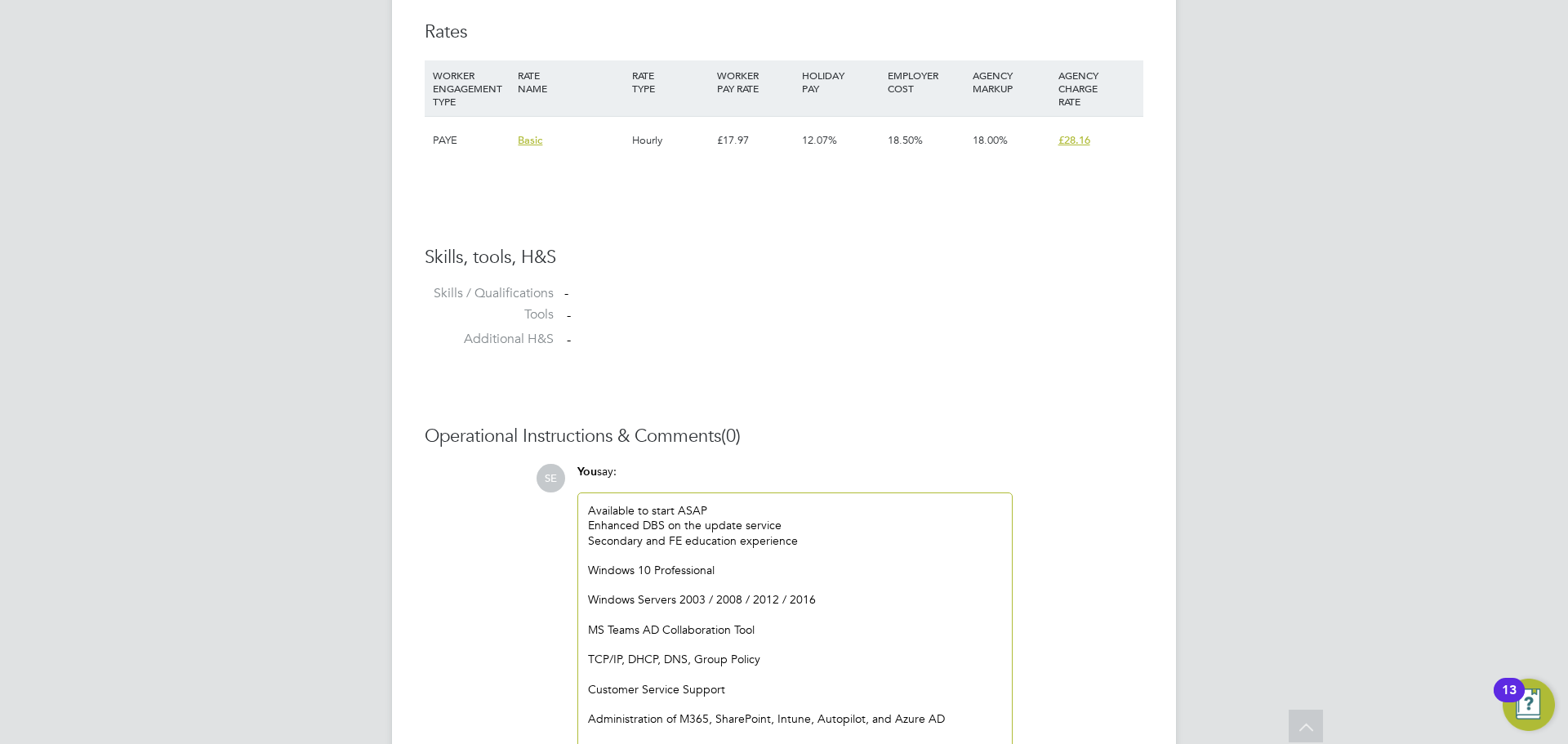
scroll to position [1366, 0]
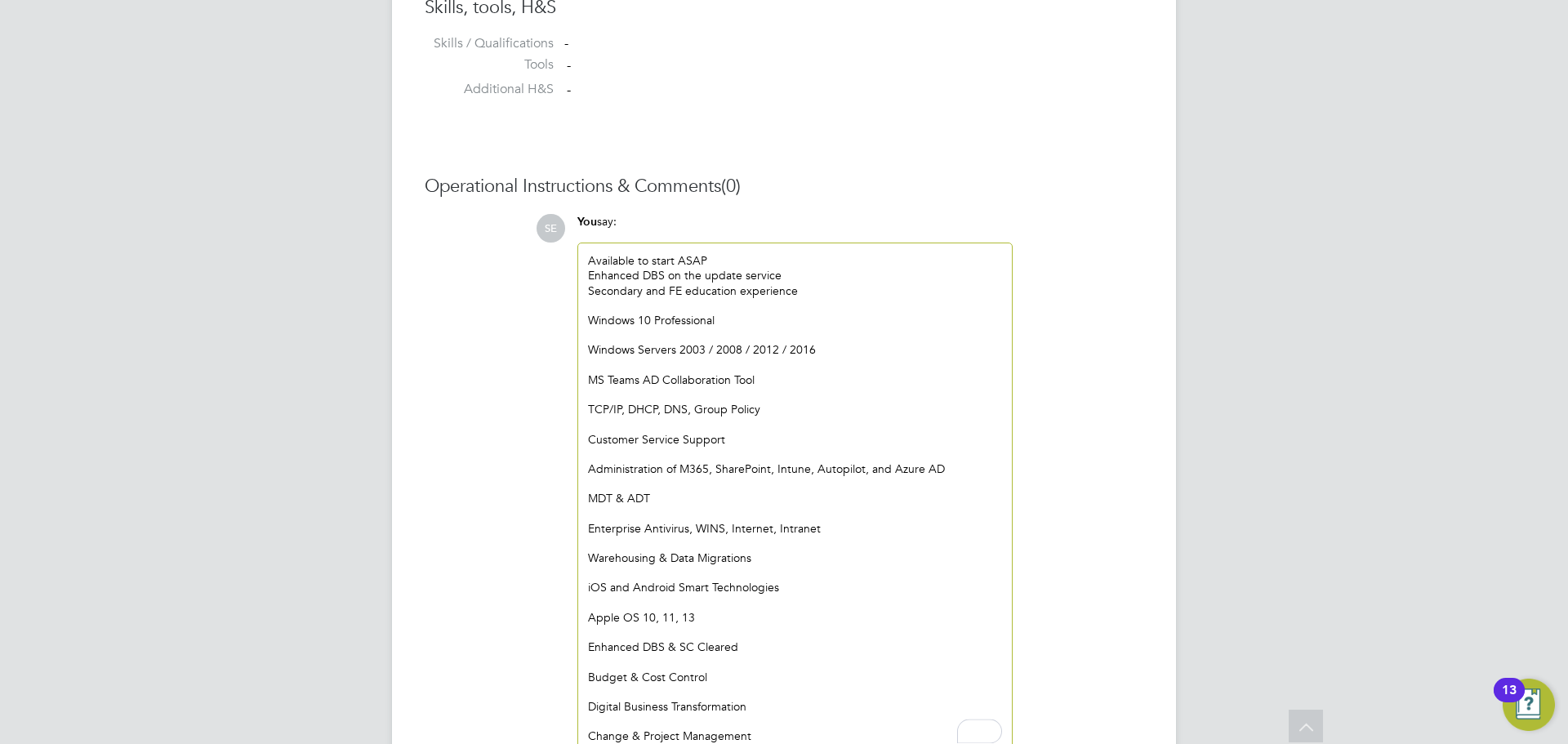
click at [597, 338] on div "To enrich screen reader interactions, please activate Accessibility in Grammarl…" at bounding box center [795, 335] width 414 height 15
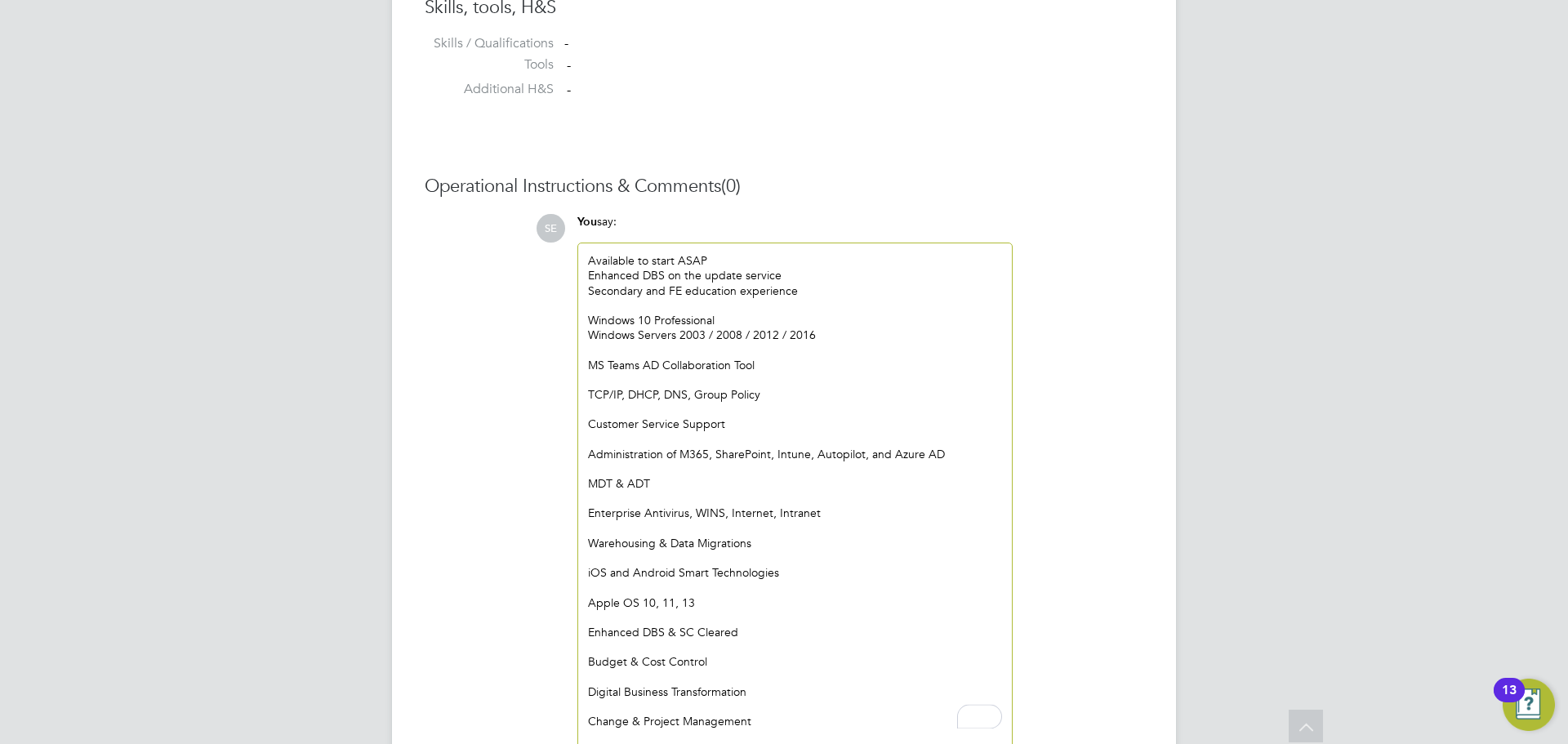
click at [586, 331] on div "Available to start ASAP Enhanced DBS on the update service Secondary and FE edu…" at bounding box center [795, 491] width 433 height 495
click at [594, 362] on div "MS Teams AD Collaboration Tool" at bounding box center [795, 365] width 414 height 15
click at [594, 348] on div "To enrich screen reader interactions, please activate Accessibility in Grammarl…" at bounding box center [795, 350] width 414 height 15
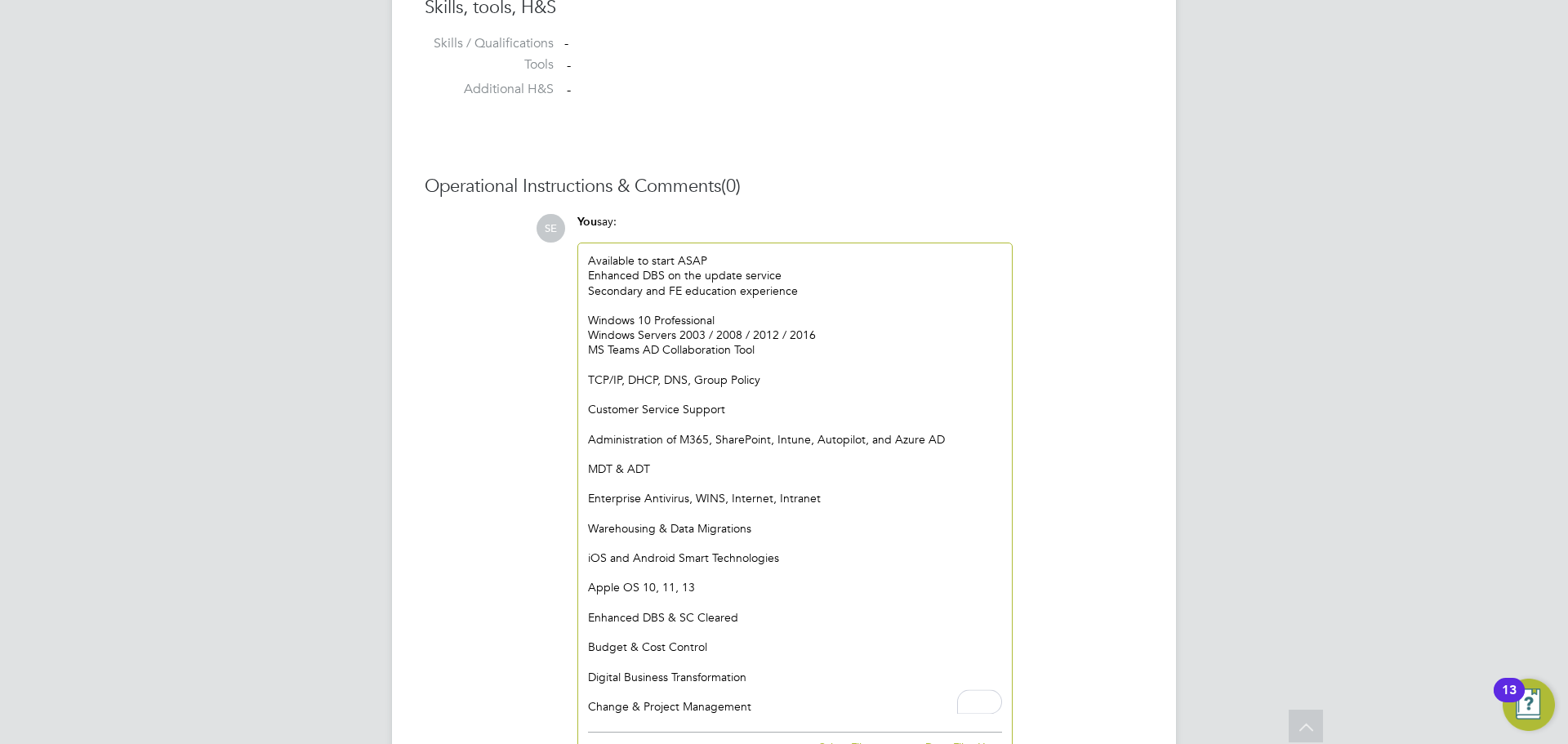
click at [593, 364] on div "To enrich screen reader interactions, please activate Accessibility in Grammarl…" at bounding box center [795, 365] width 414 height 15
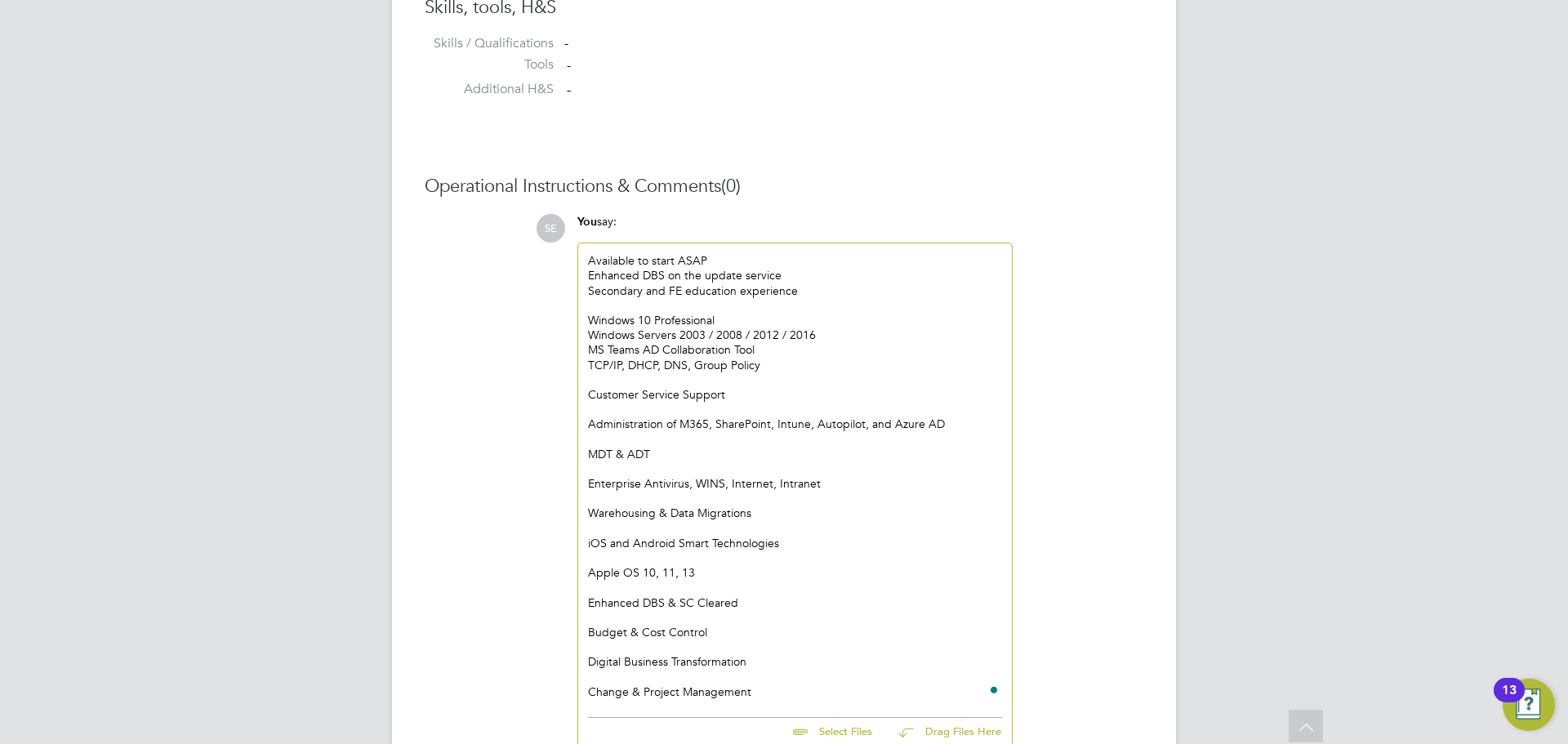
click at [593, 374] on div "To enrich screen reader interactions, please activate Accessibility in Grammarl…" at bounding box center [795, 380] width 414 height 15
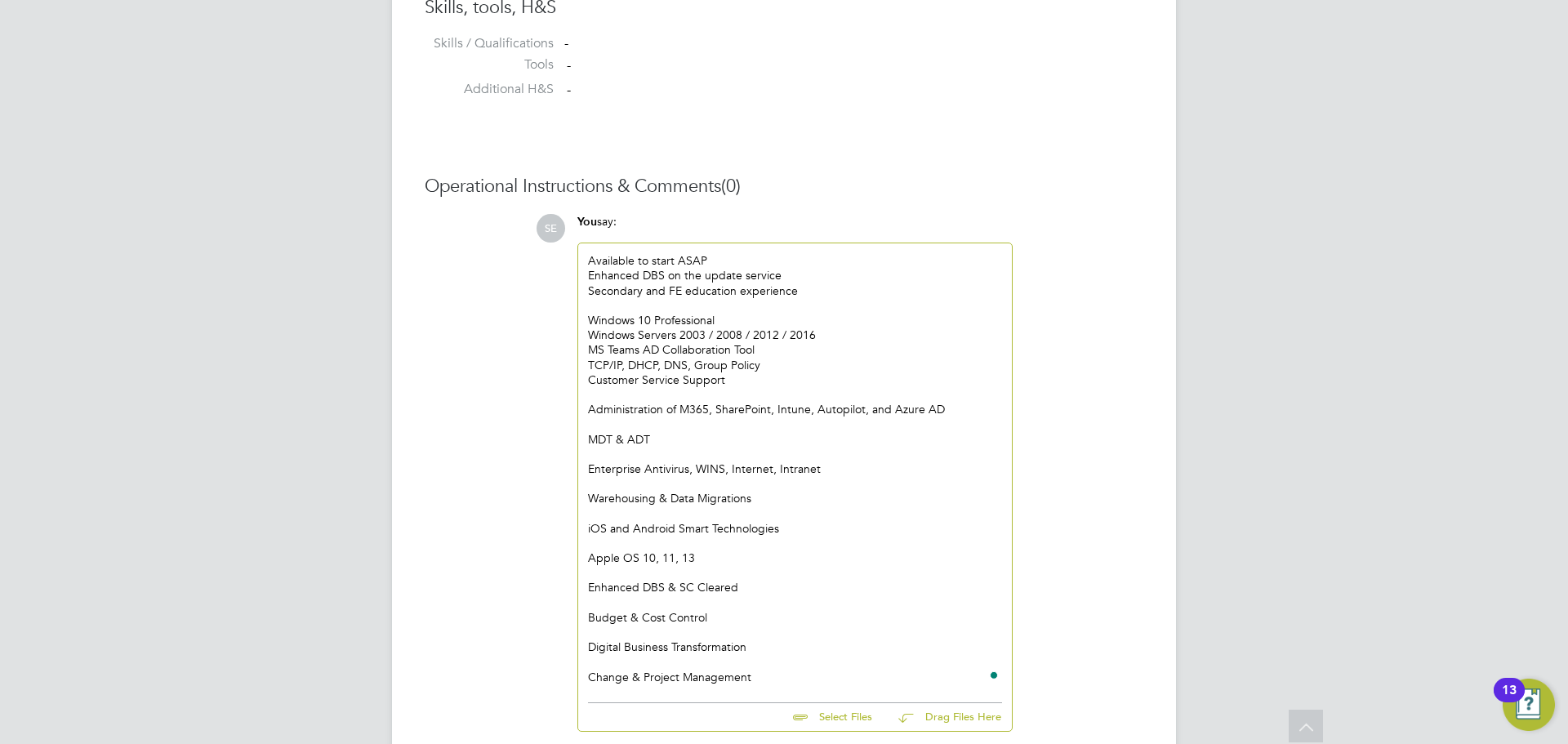
click at [599, 392] on div "To enrich screen reader interactions, please activate Accessibility in Grammarl…" at bounding box center [795, 395] width 414 height 15
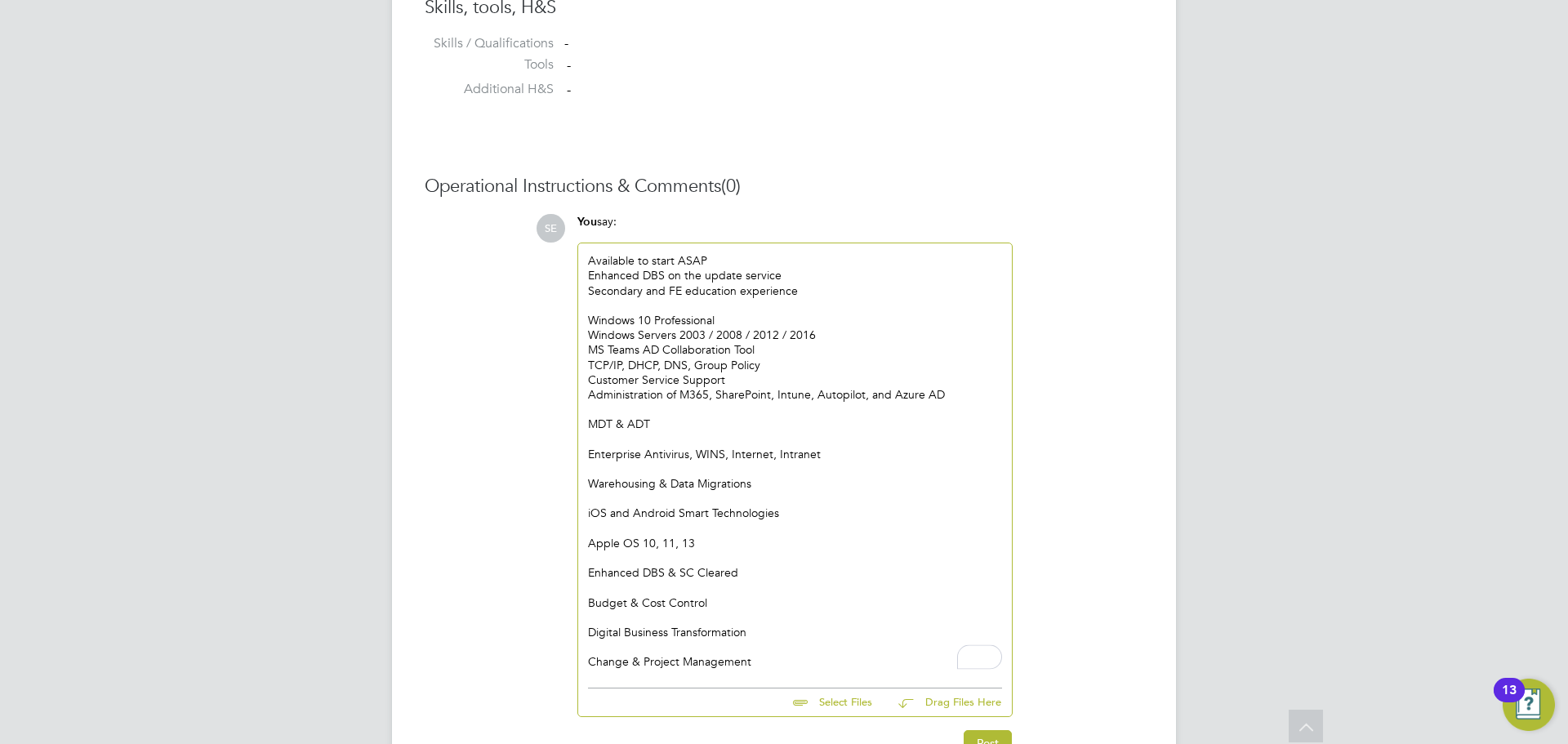
click at [602, 409] on div "To enrich screen reader interactions, please activate Accessibility in Grammarl…" at bounding box center [795, 410] width 414 height 15
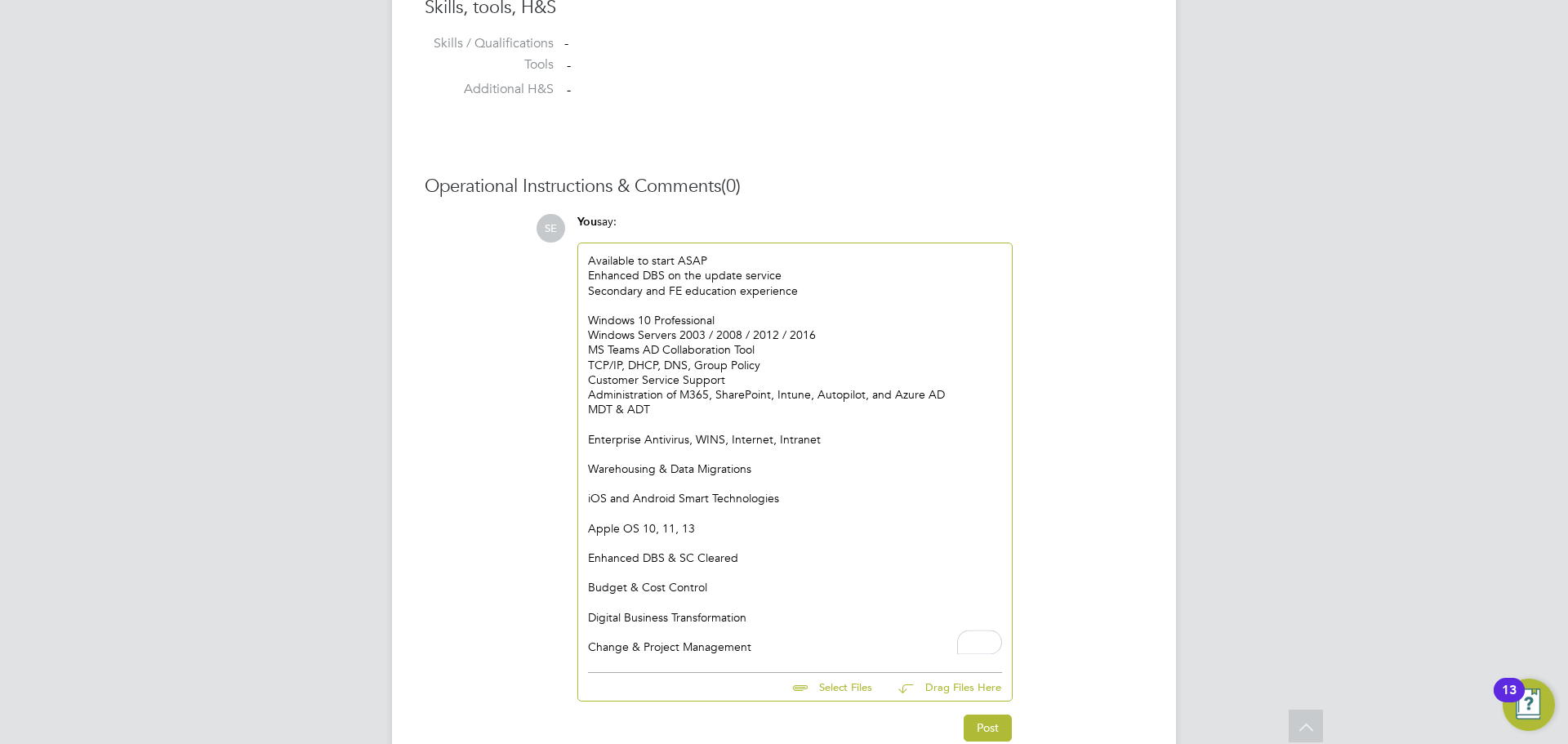
click at [617, 435] on div "Enterprise Antivirus, WINS, Internet, Intranet" at bounding box center [795, 440] width 414 height 15
click at [615, 423] on div "To enrich screen reader interactions, please activate Accessibility in Grammarl…" at bounding box center [795, 424] width 414 height 15
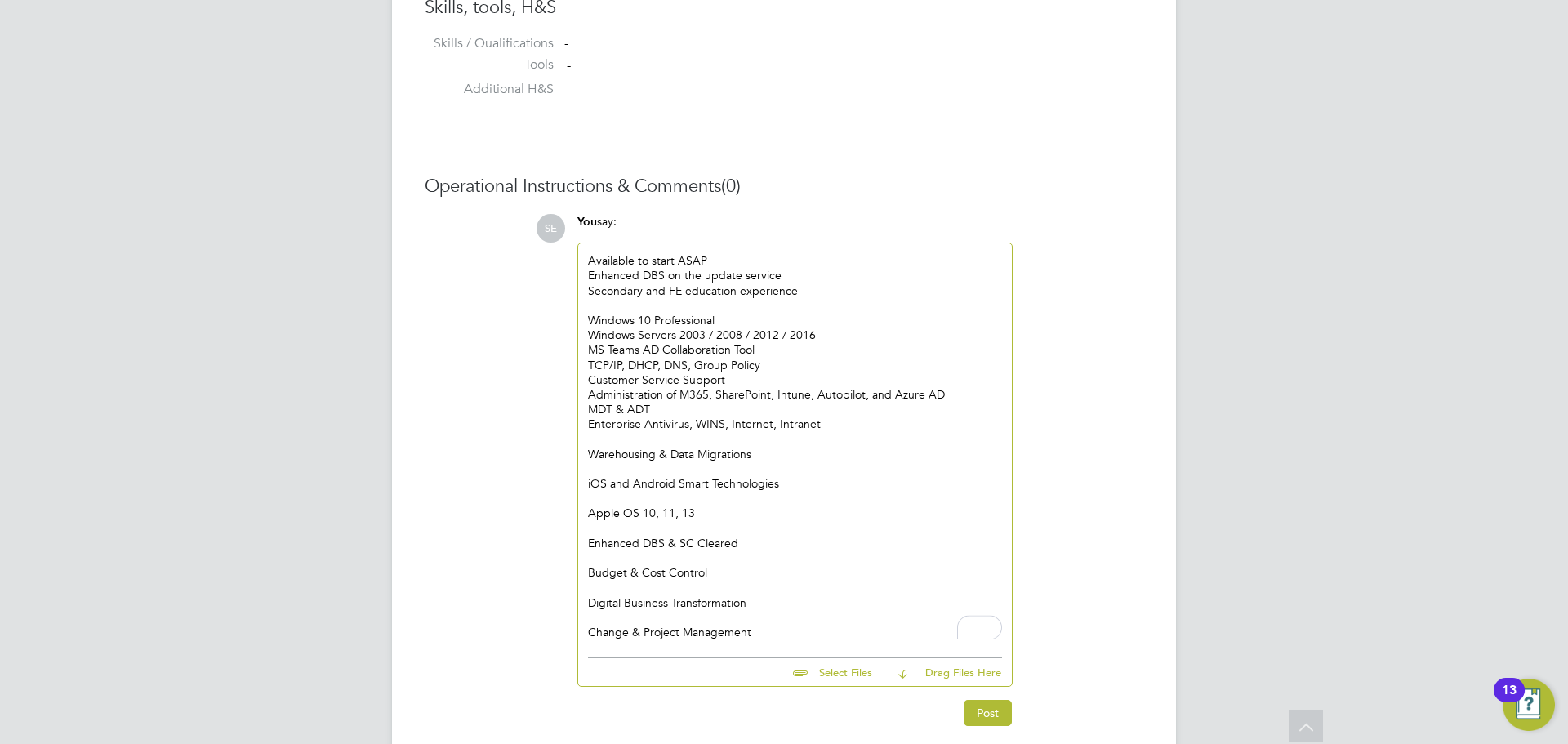
click at [614, 436] on div "To enrich screen reader interactions, please activate Accessibility in Grammarl…" at bounding box center [795, 440] width 414 height 15
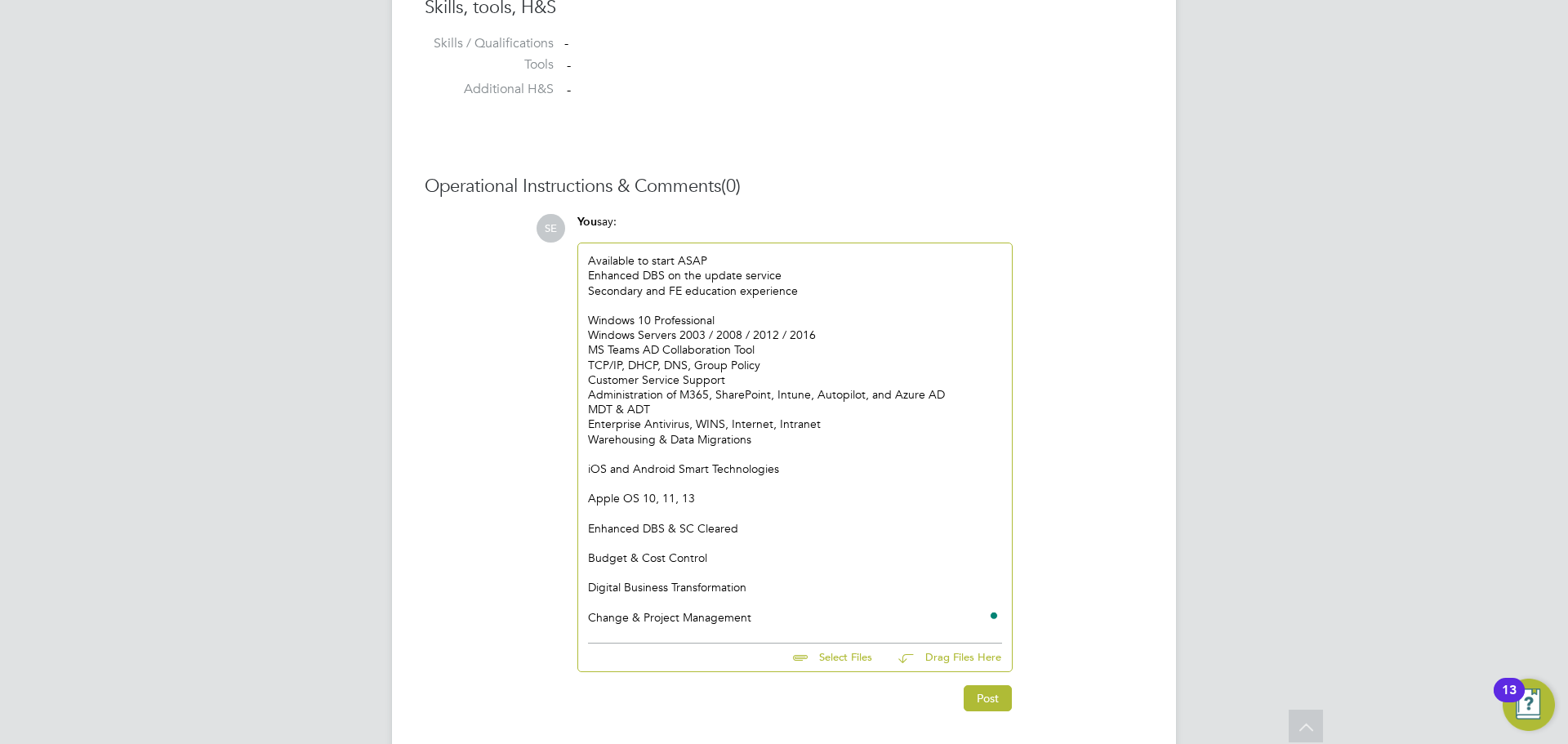
click at [616, 454] on div "To enrich screen reader interactions, please activate Accessibility in Grammarl…" at bounding box center [795, 454] width 414 height 15
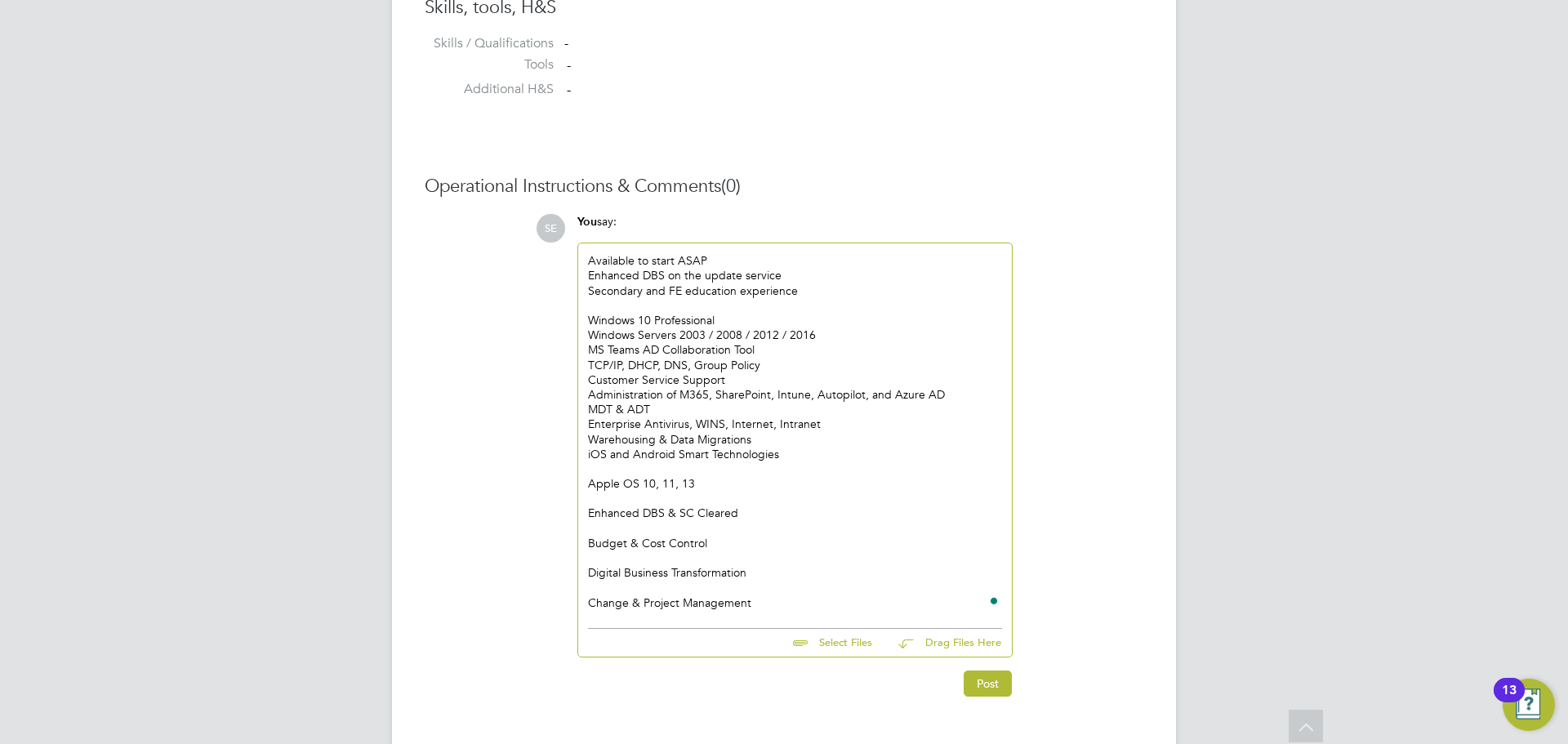
click at [615, 469] on div "To enrich screen reader interactions, please activate Accessibility in Grammarl…" at bounding box center [795, 469] width 414 height 15
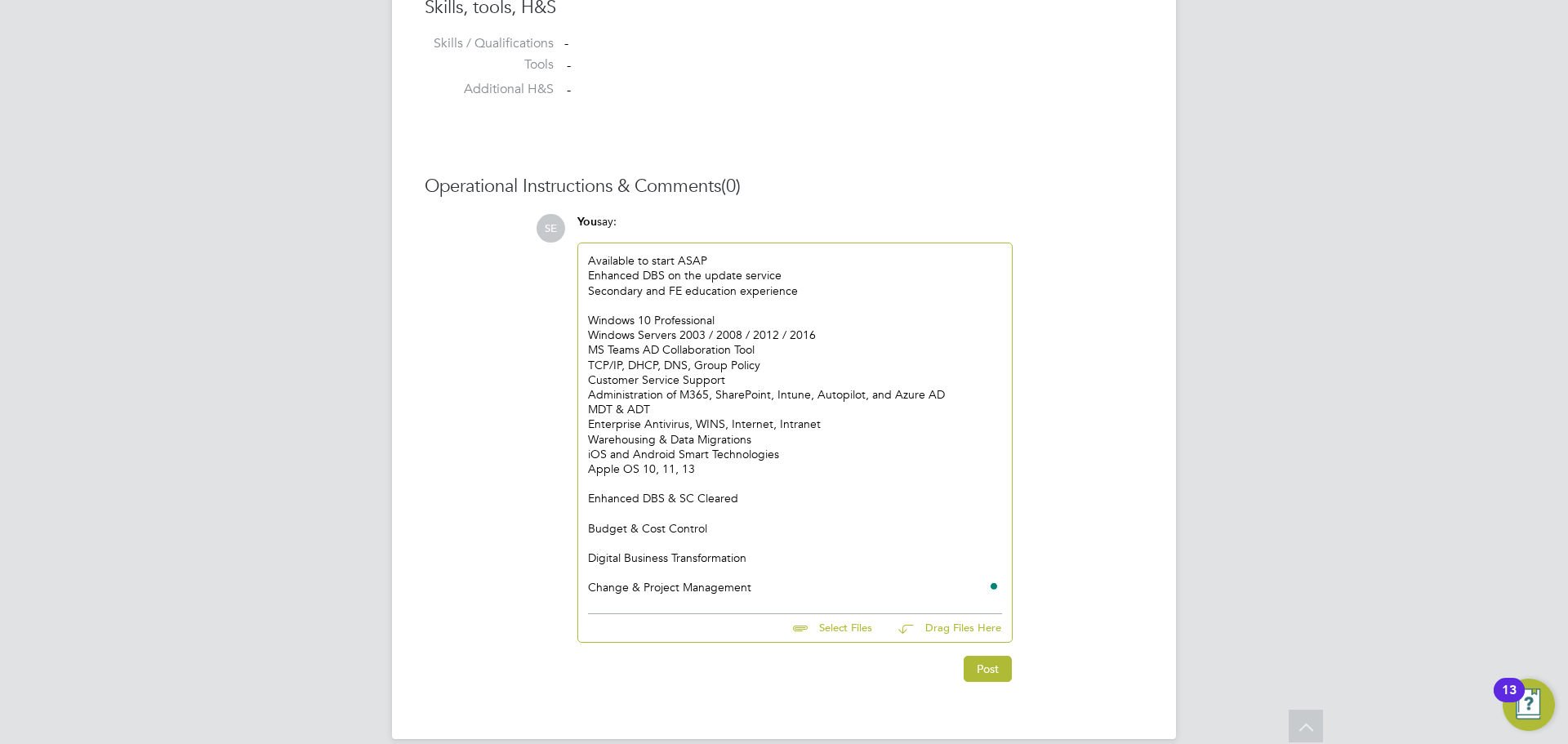
click at [616, 482] on div "To enrich screen reader interactions, please activate Accessibility in Grammarl…" at bounding box center [795, 483] width 414 height 15
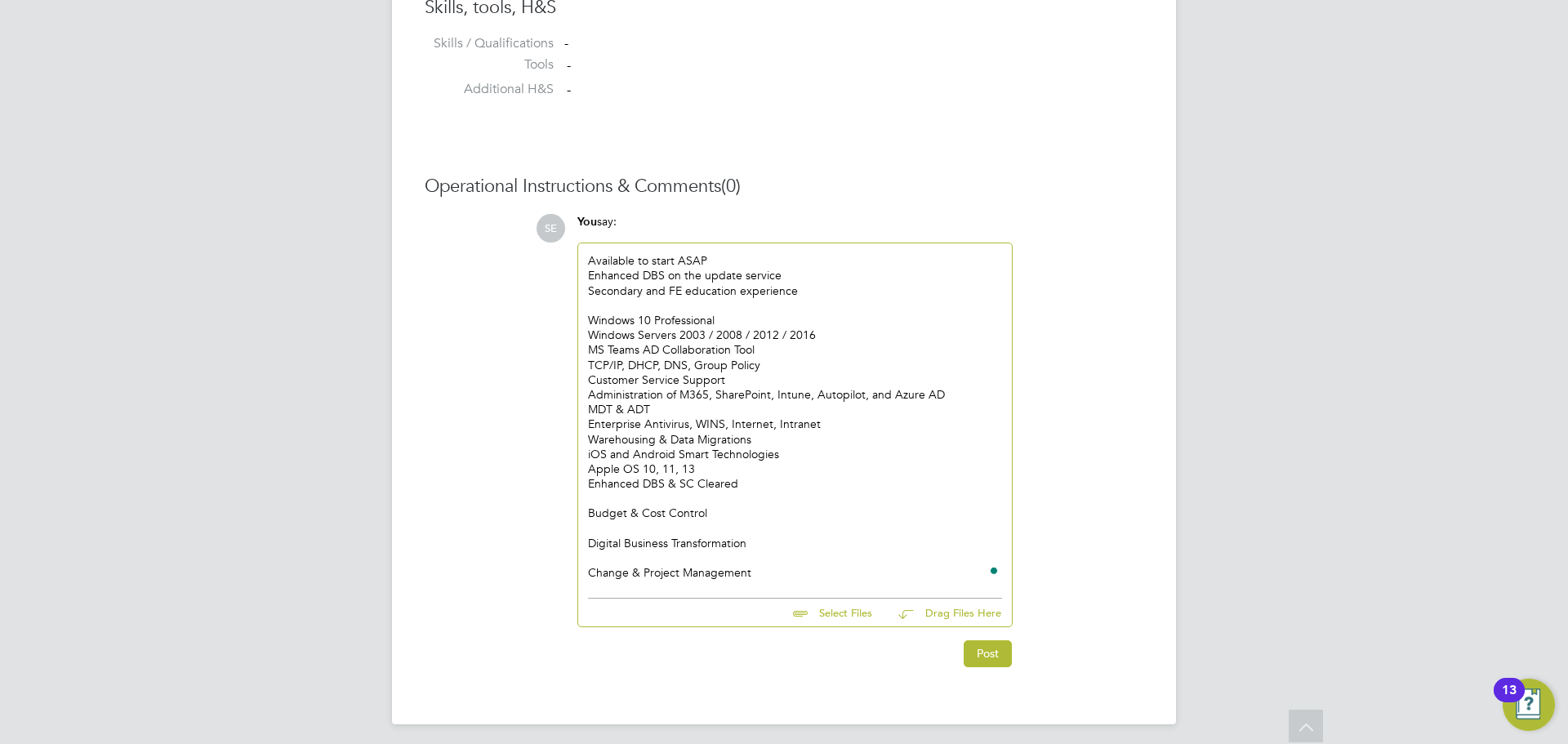
click at [616, 499] on div "To enrich screen reader interactions, please activate Accessibility in Grammarl…" at bounding box center [795, 499] width 414 height 15
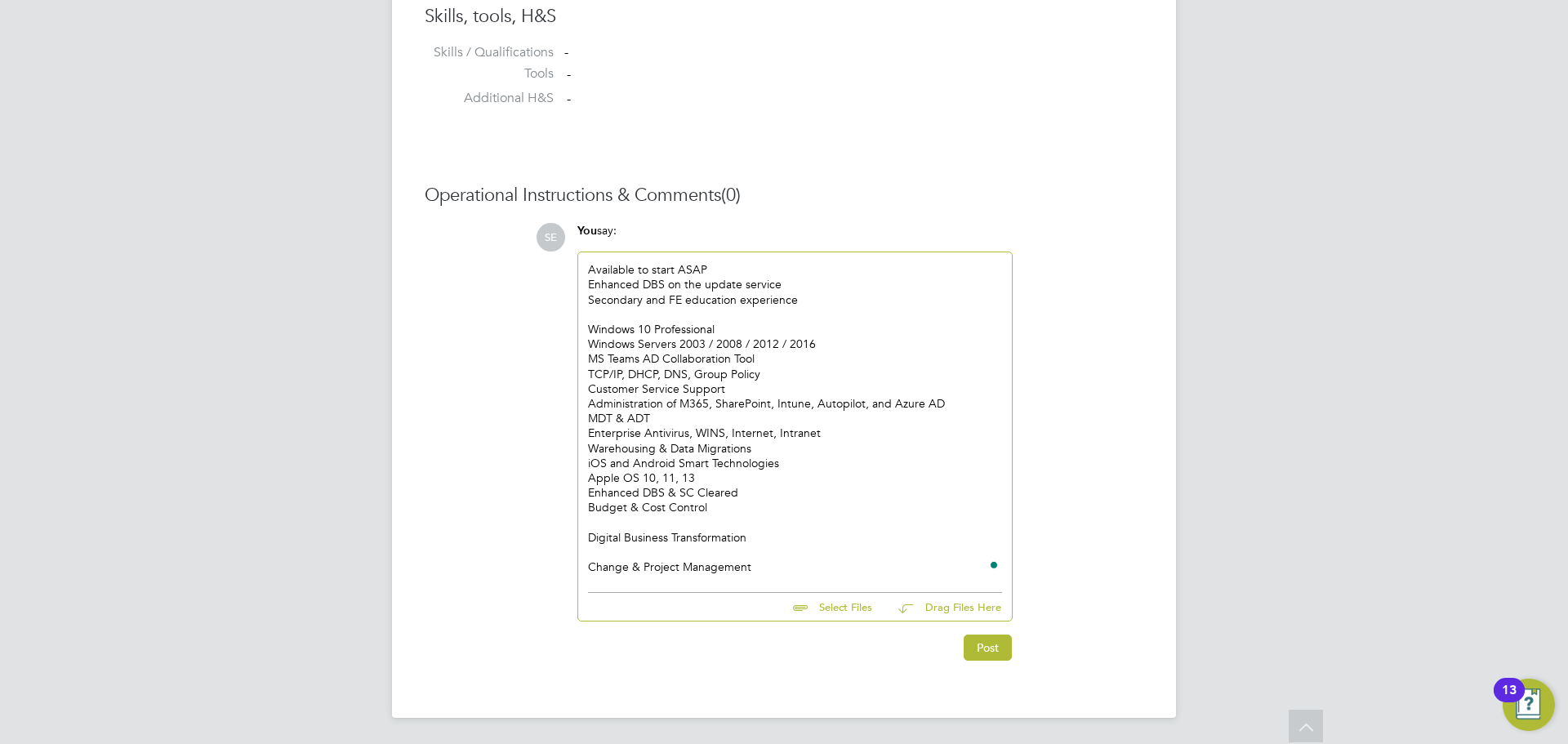
click at [616, 522] on div "To enrich screen reader interactions, please activate Accessibility in Grammarl…" at bounding box center [795, 522] width 414 height 15
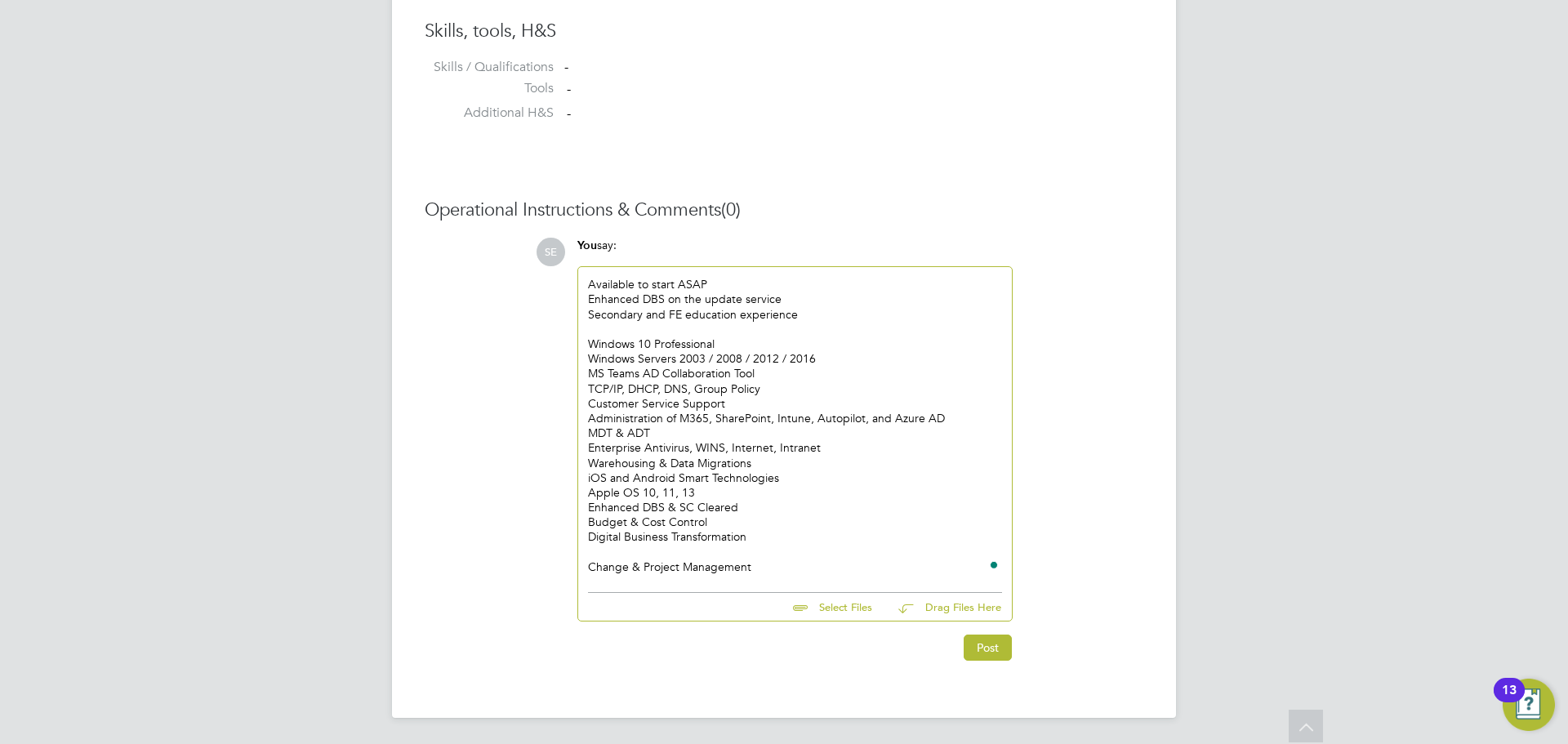
click at [618, 549] on div "To enrich screen reader interactions, please activate Accessibility in Grammarl…" at bounding box center [795, 552] width 414 height 15
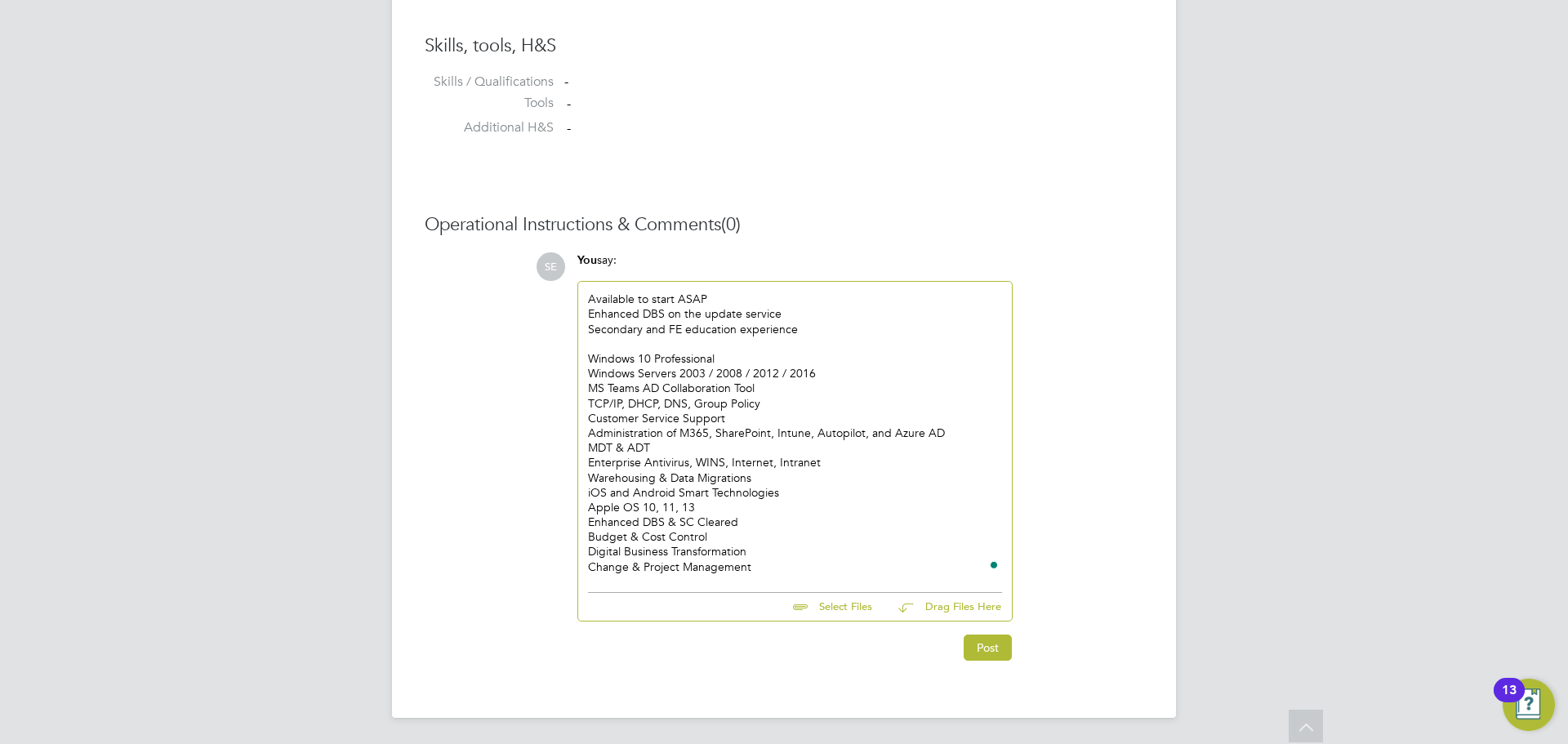
scroll to position [1328, 0]
click at [987, 645] on button "Post" at bounding box center [987, 648] width 48 height 26
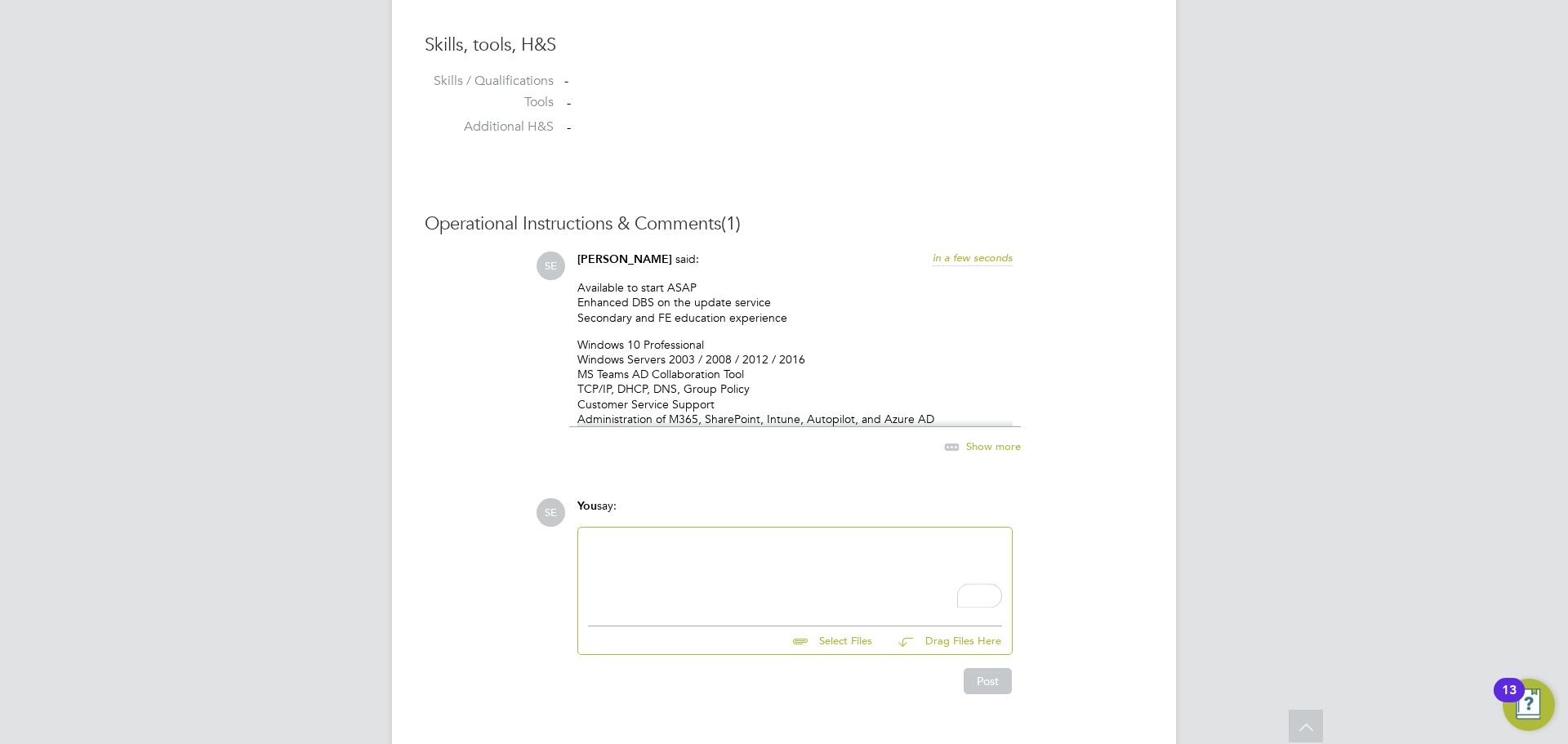
click at [715, 571] on div "To enrich screen reader interactions, please activate Accessibility in Grammarl…" at bounding box center [795, 572] width 414 height 70
